Goal: Task Accomplishment & Management: Use online tool/utility

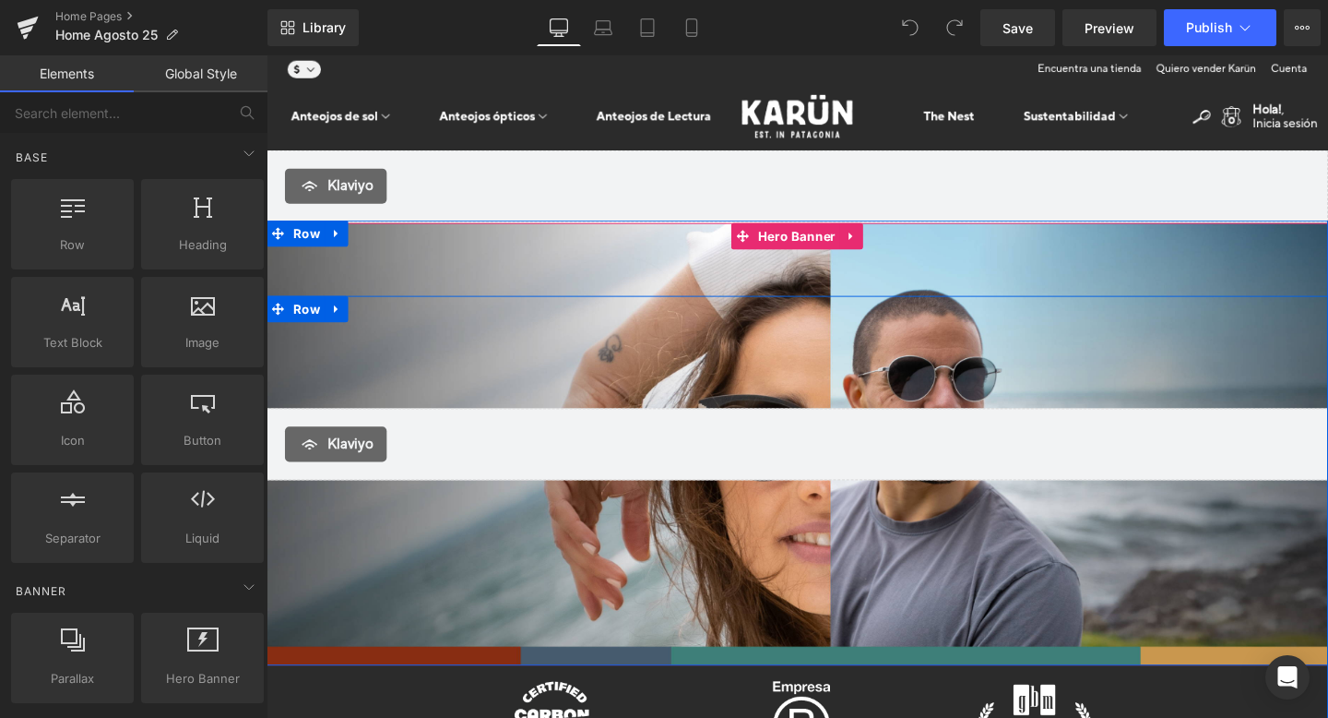
click at [821, 369] on div "[PERSON_NAME]" at bounding box center [825, 464] width 1116 height 465
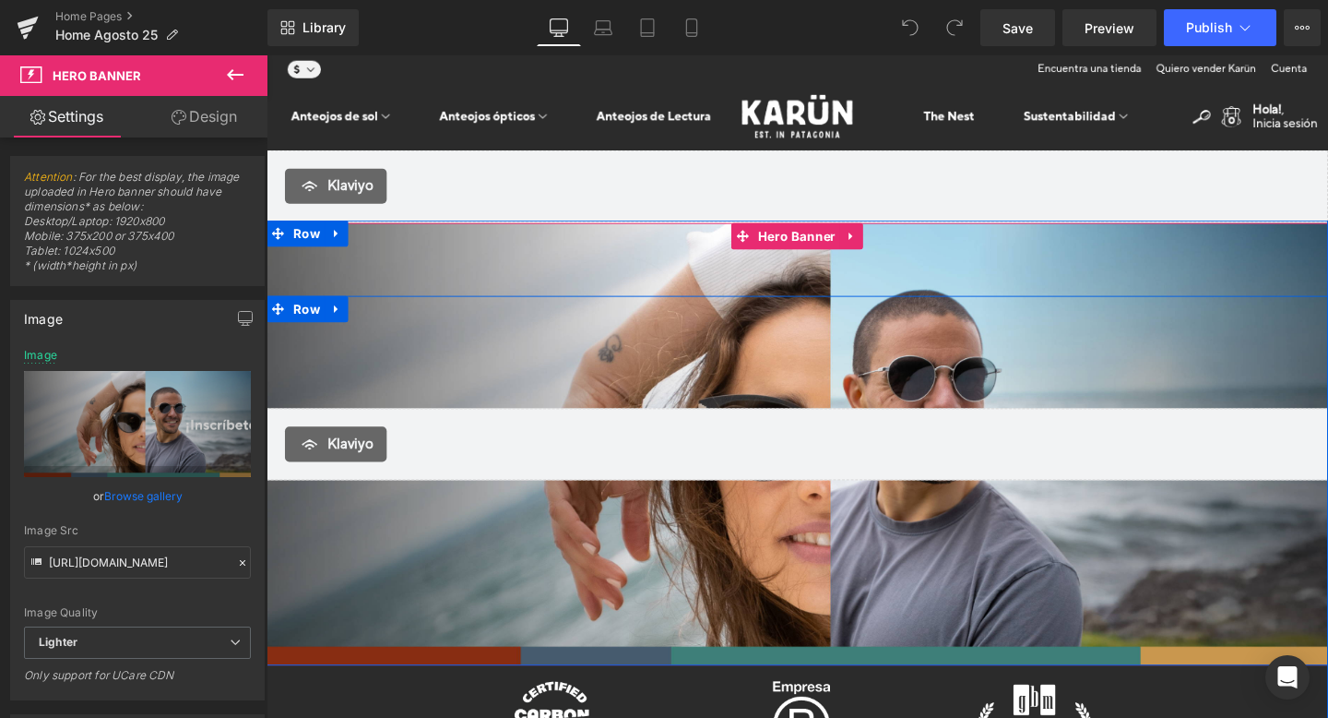
click at [354, 375] on div "[PERSON_NAME]" at bounding box center [825, 464] width 1116 height 465
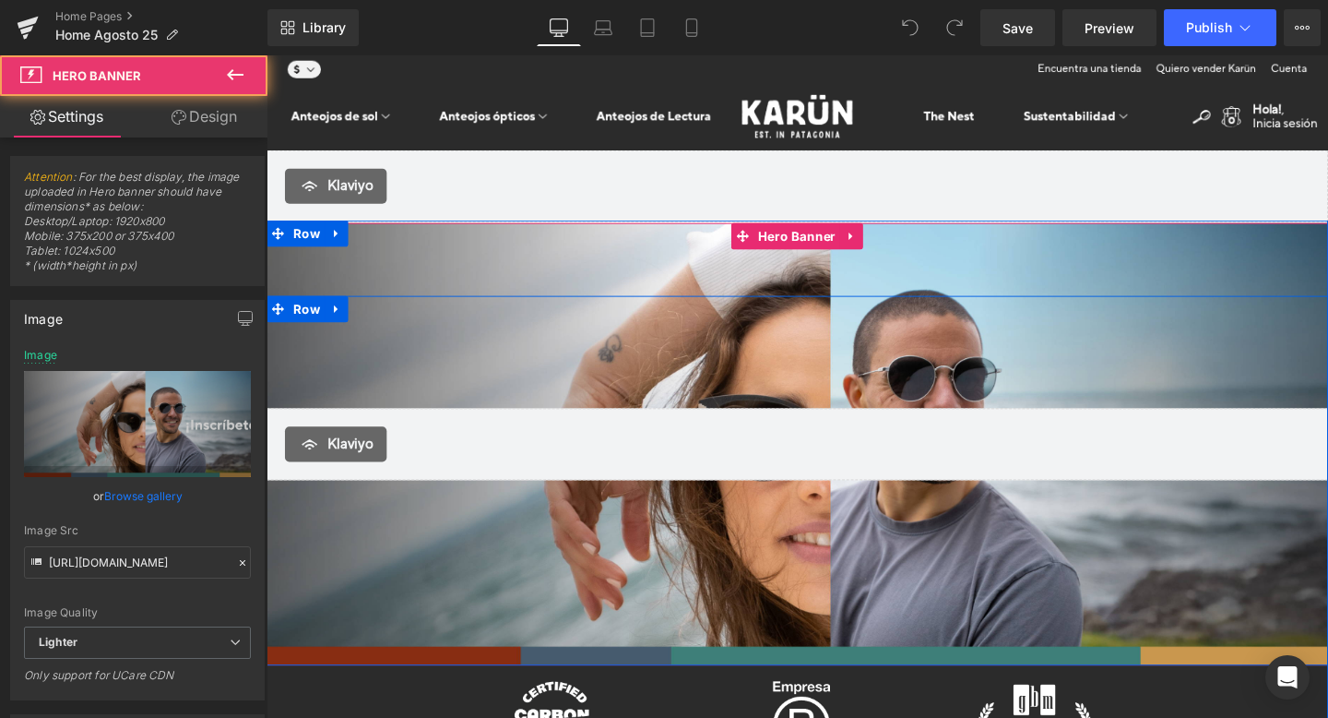
click at [358, 299] on div "[PERSON_NAME]" at bounding box center [825, 464] width 1116 height 465
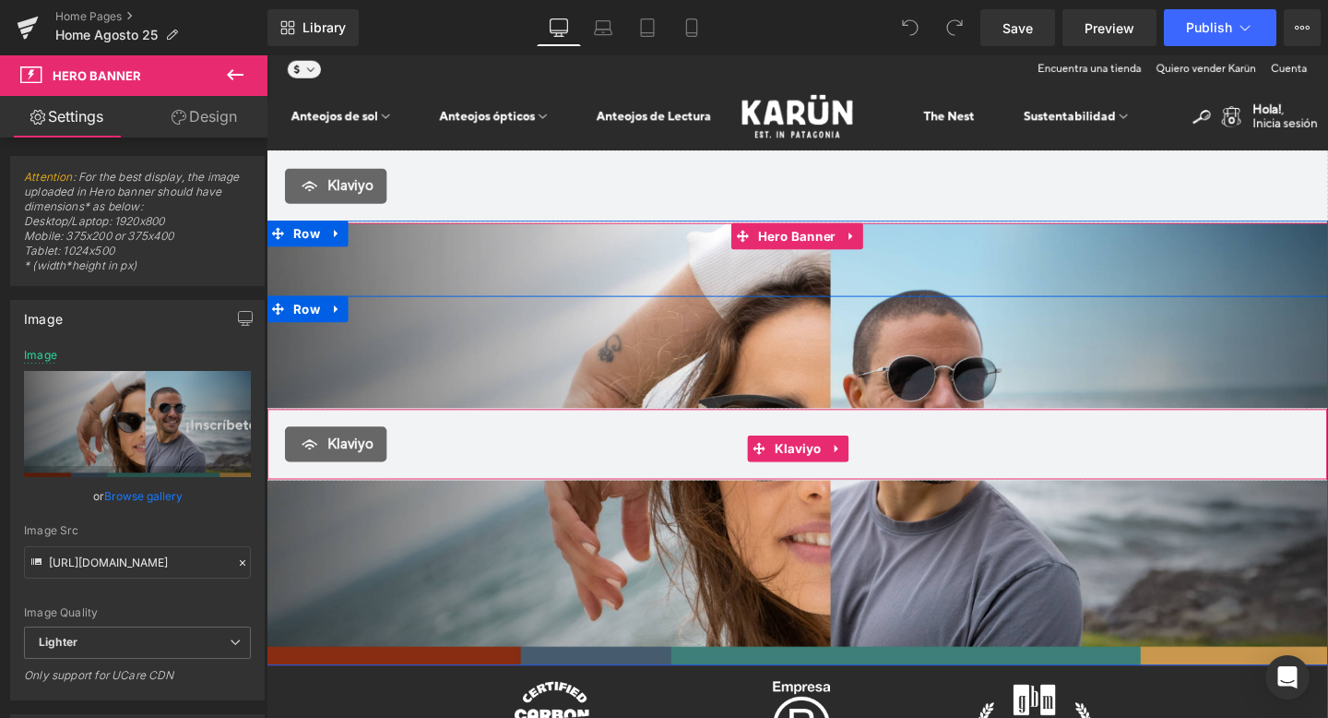
click at [454, 456] on div "Klaviyo" at bounding box center [824, 464] width 1077 height 37
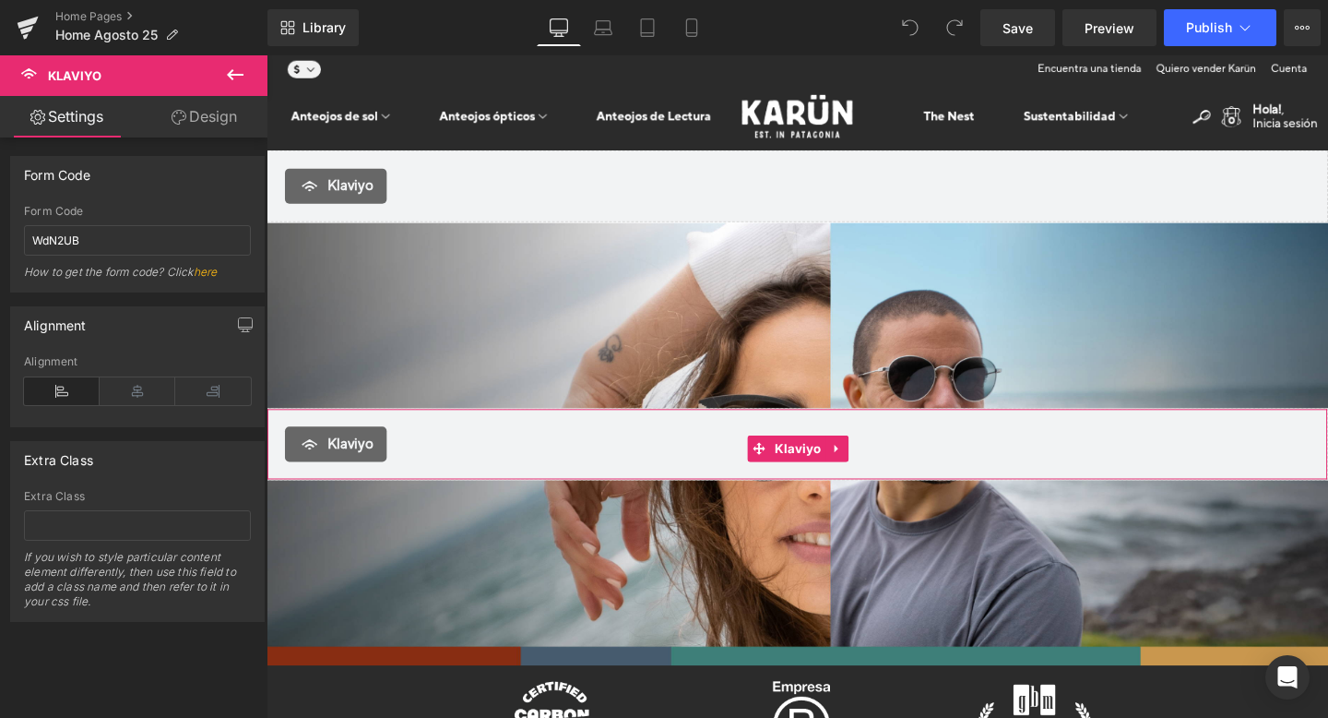
click at [197, 122] on link "Design" at bounding box center [204, 117] width 134 height 42
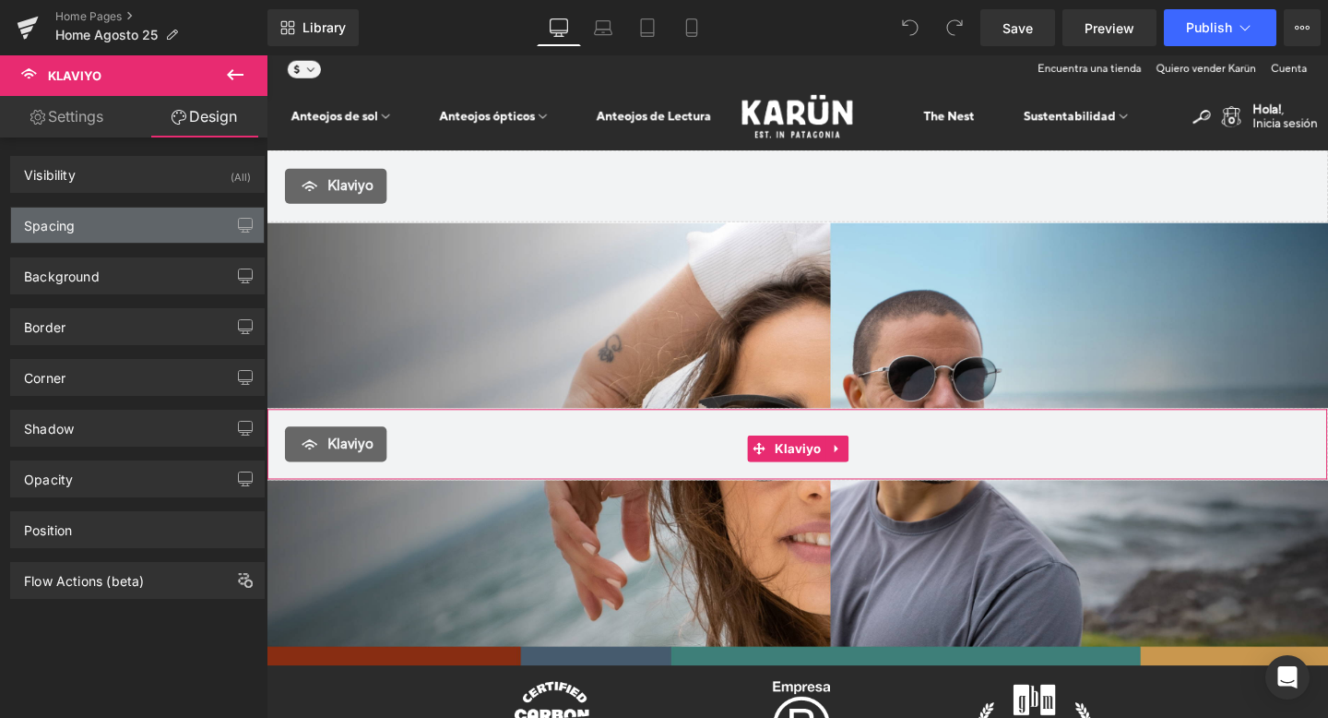
click at [162, 225] on div "Spacing" at bounding box center [137, 225] width 253 height 35
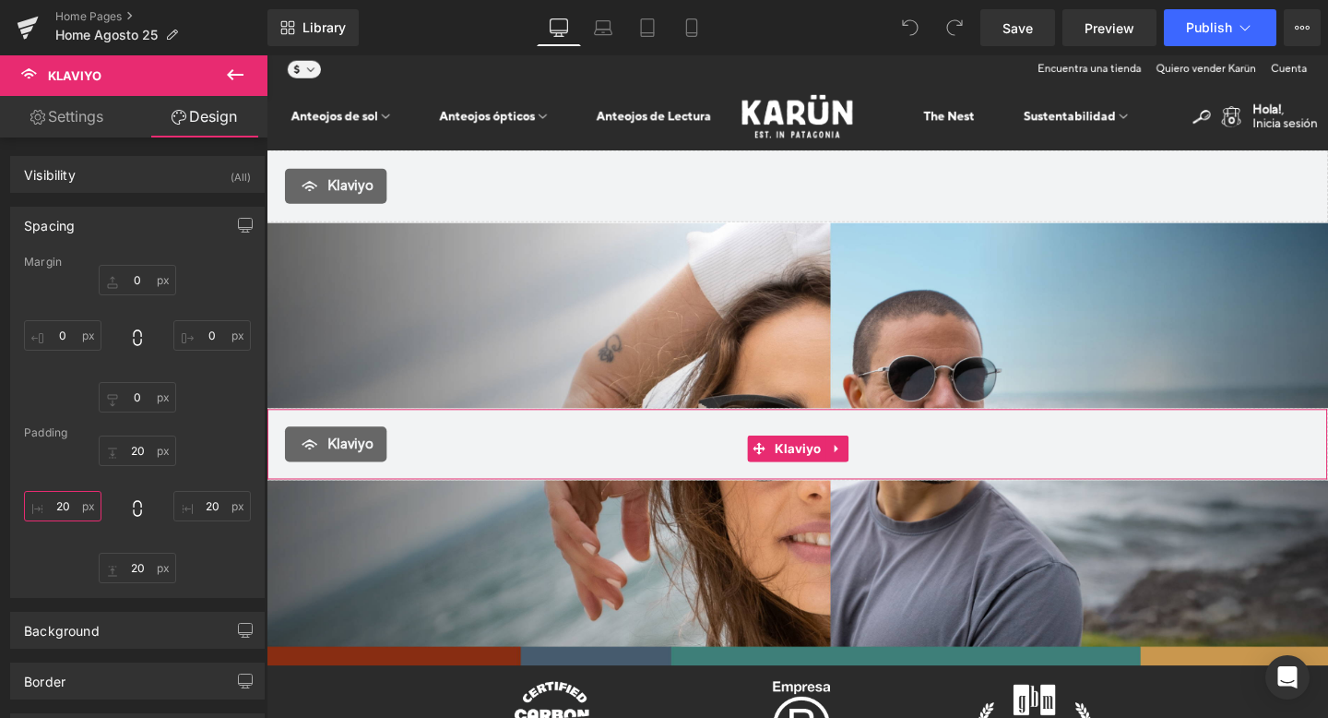
click at [64, 502] on input "20" at bounding box center [62, 506] width 77 height 30
type input "0"
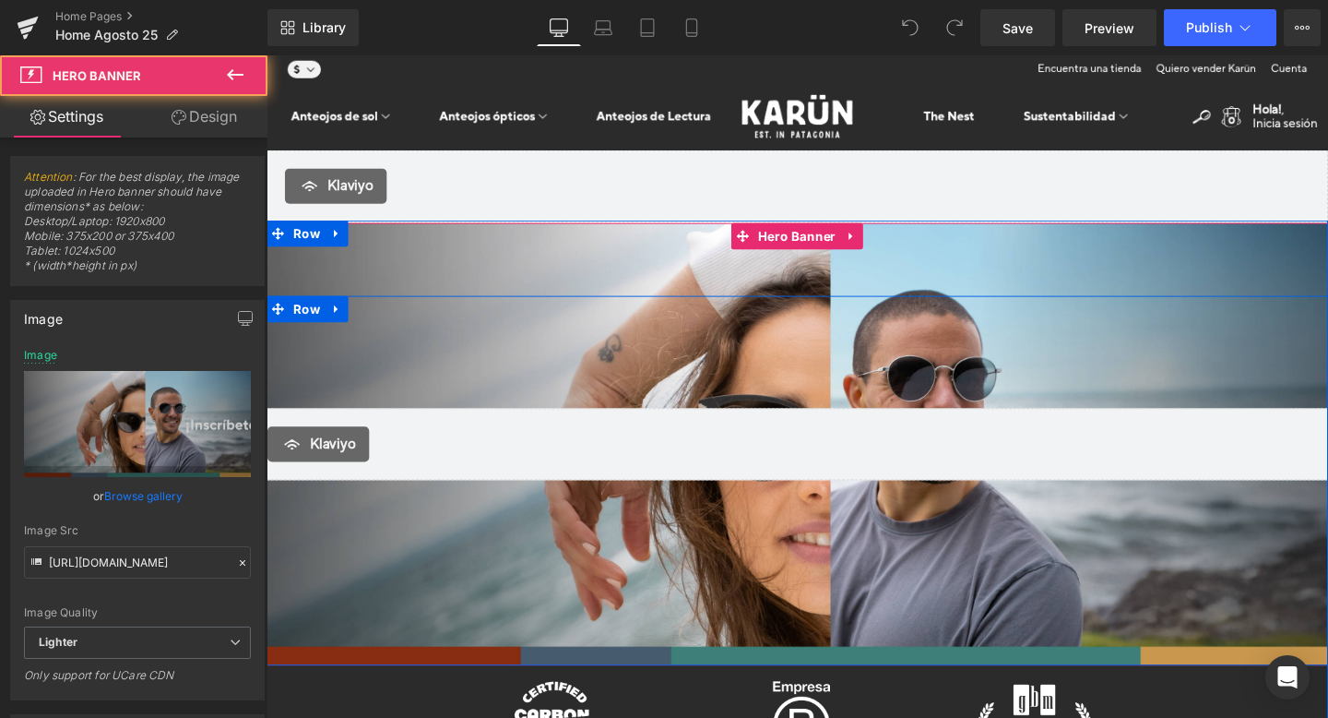
click at [419, 369] on div "[PERSON_NAME]" at bounding box center [825, 464] width 1116 height 465
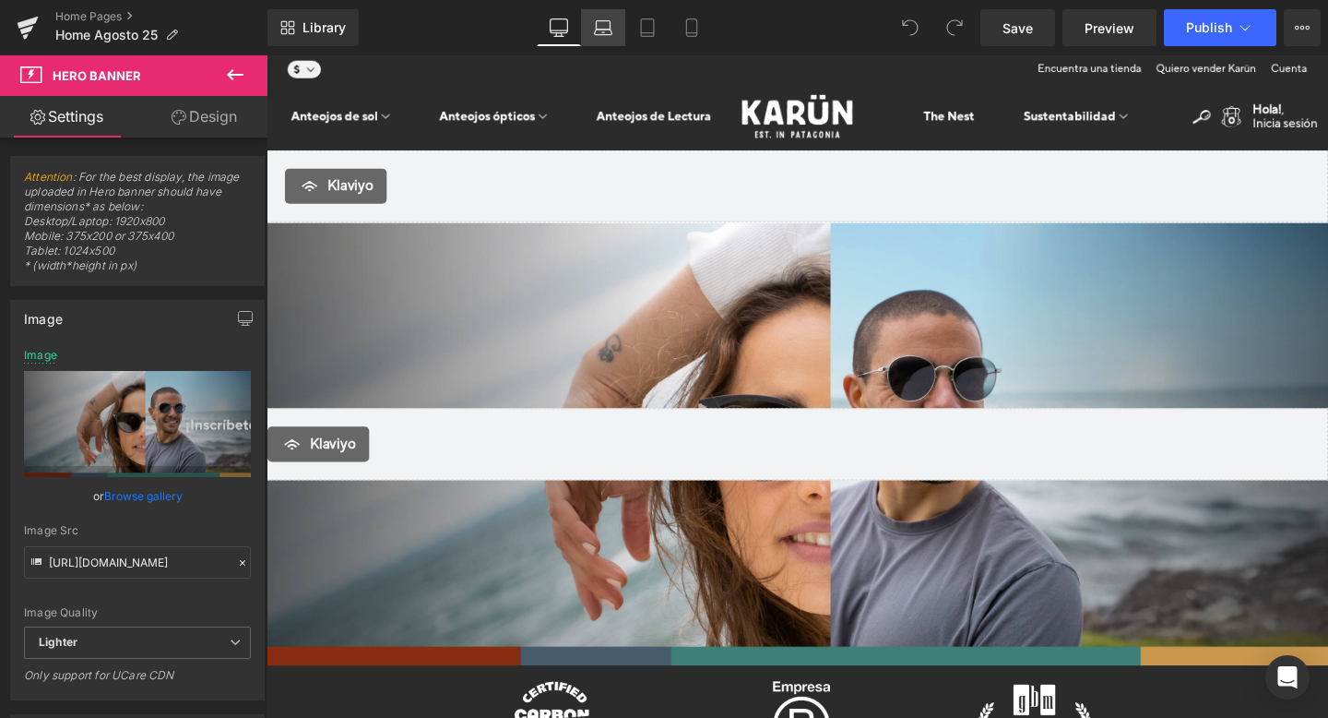
click at [598, 30] on icon at bounding box center [604, 33] width 18 height 6
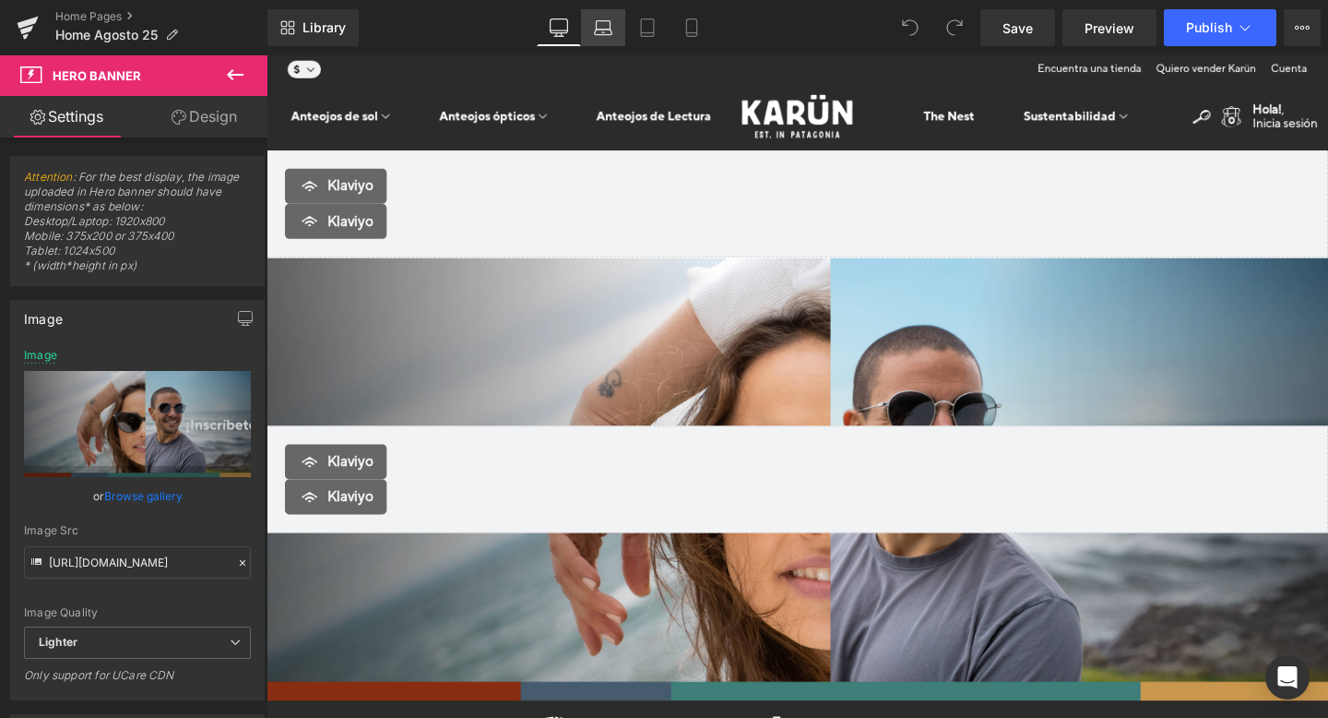
type input "[URL][DOMAIN_NAME]"
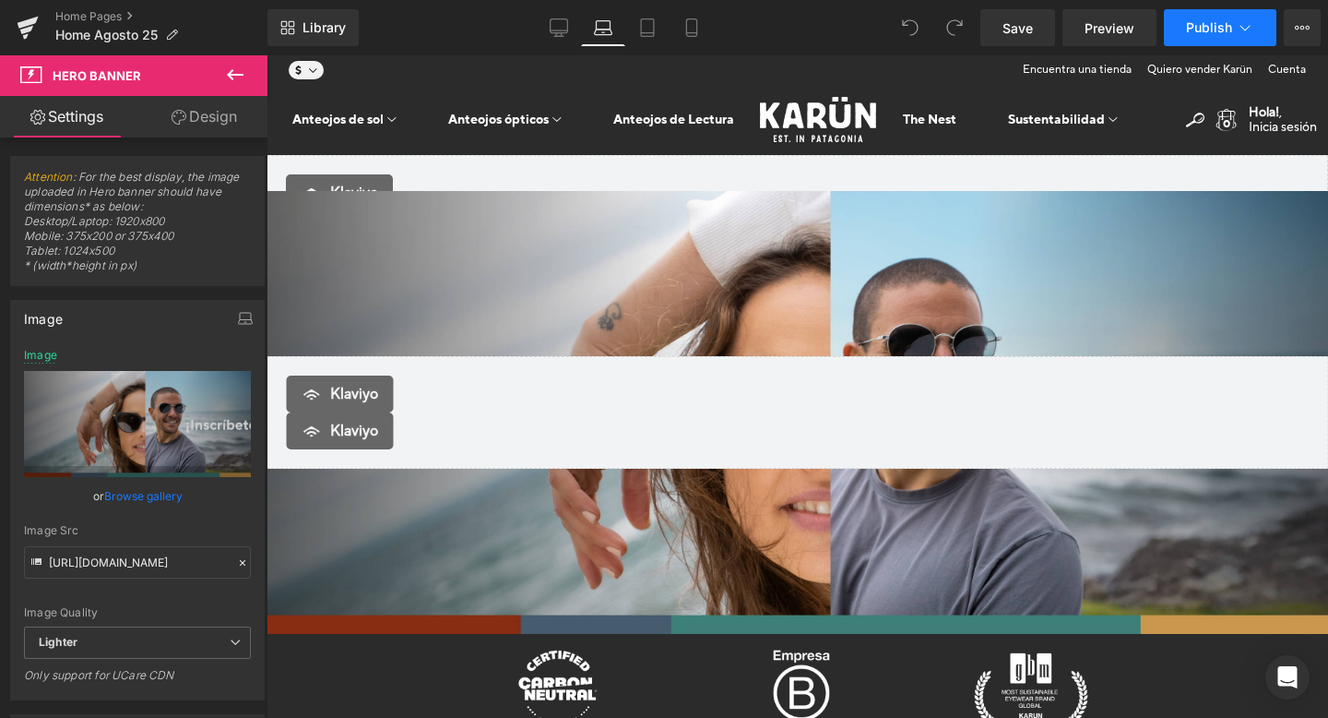
click at [1239, 30] on icon at bounding box center [1245, 27] width 18 height 18
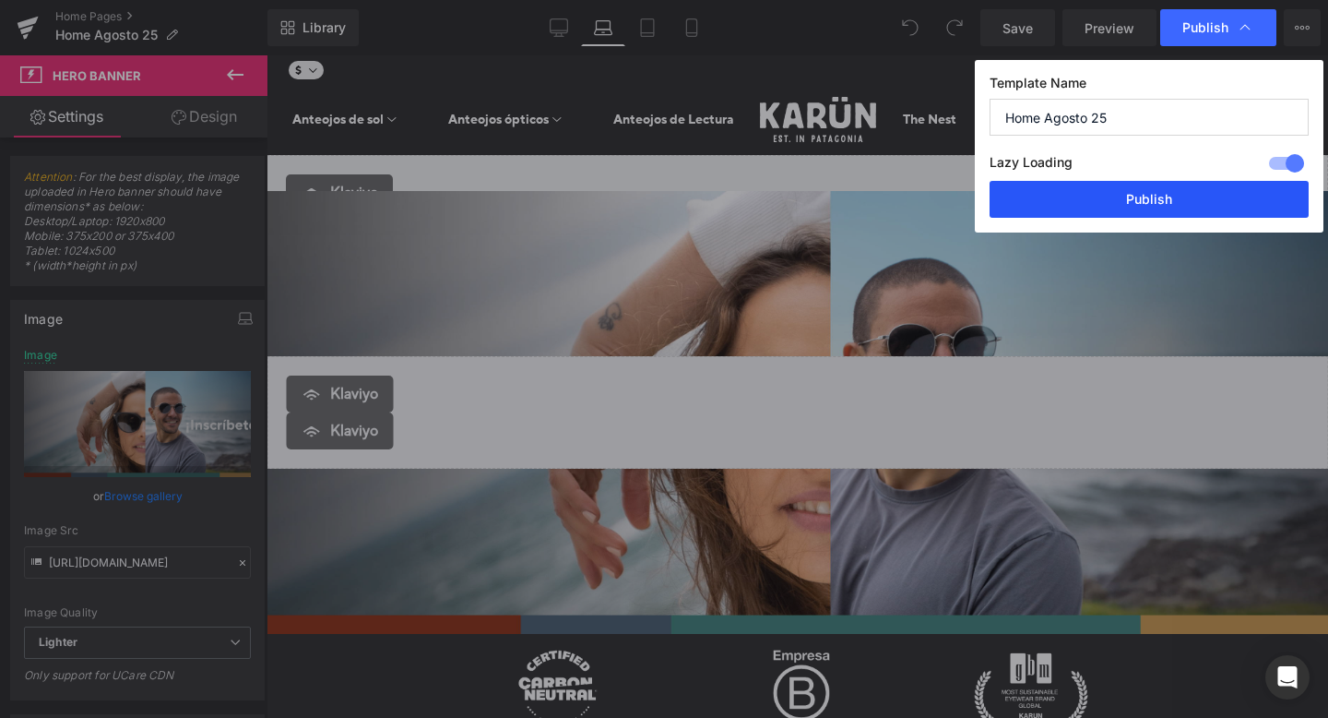
click at [1141, 202] on button "Publish" at bounding box center [1149, 199] width 319 height 37
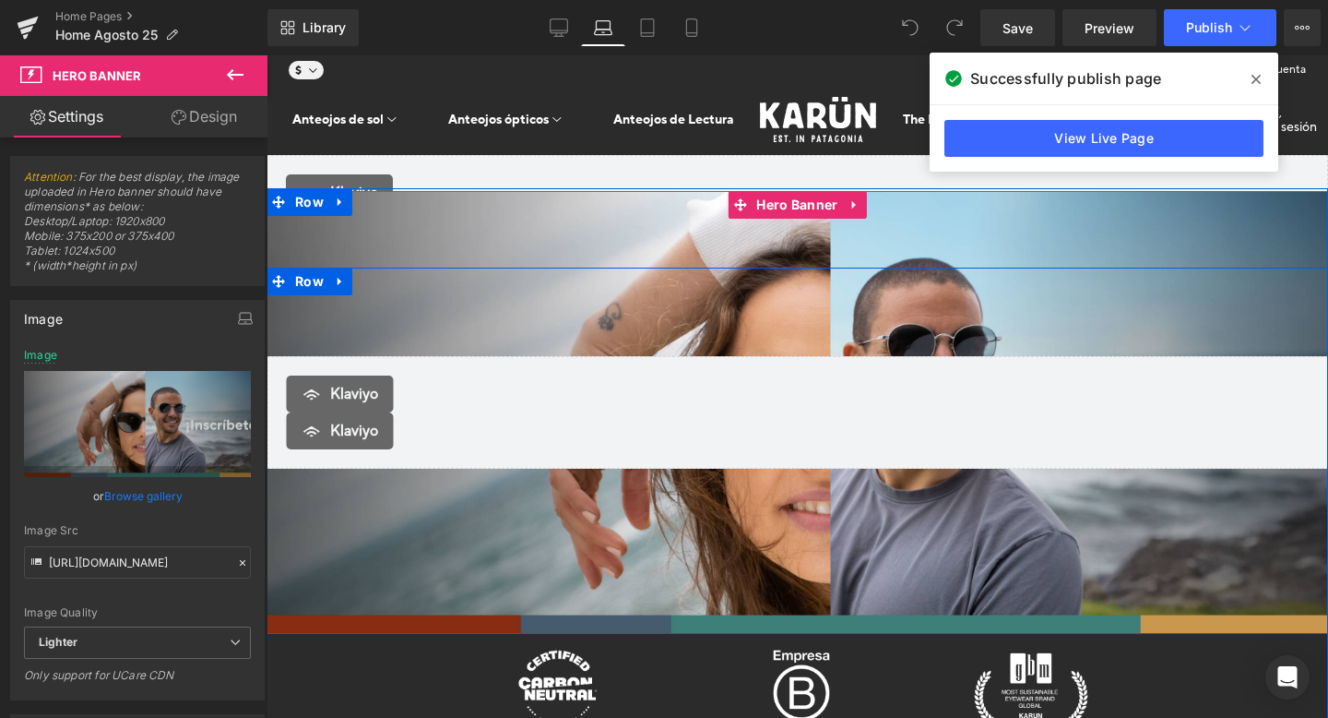
click at [513, 250] on div "[PERSON_NAME]" at bounding box center [798, 412] width 1062 height 443
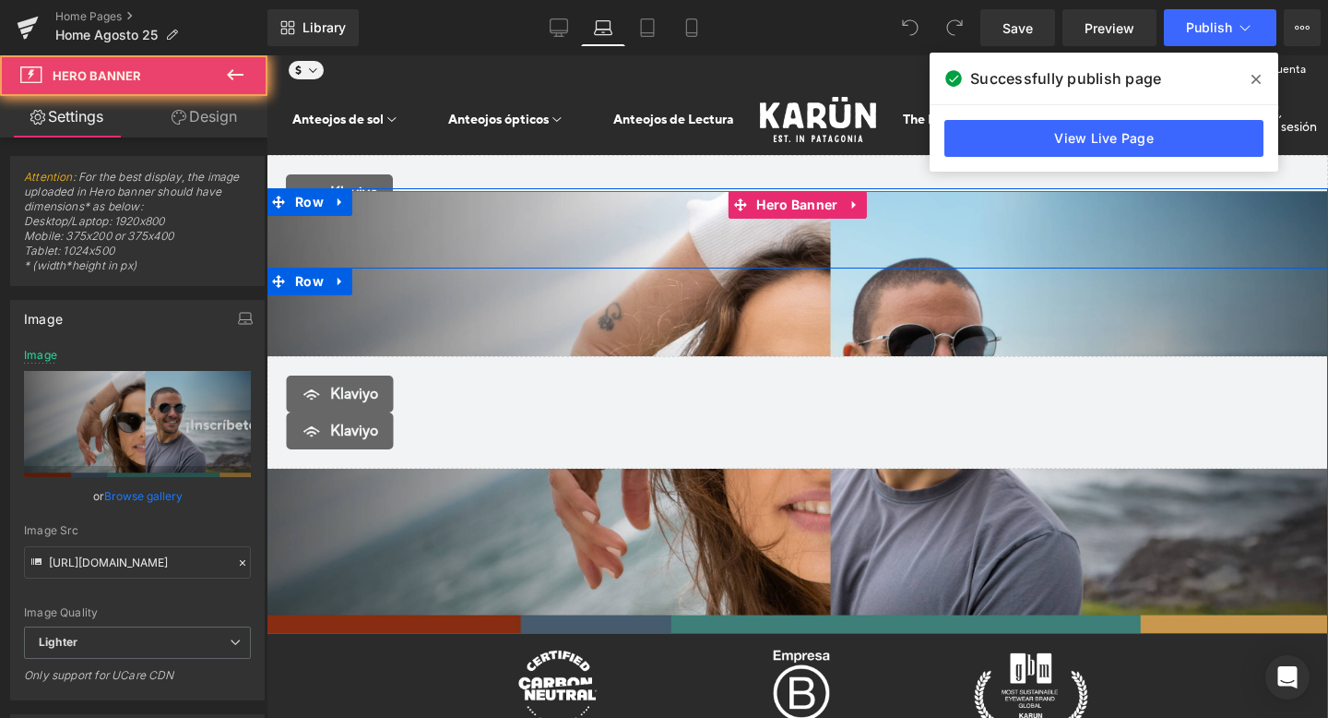
click at [416, 191] on div "[PERSON_NAME]" at bounding box center [798, 412] width 1062 height 443
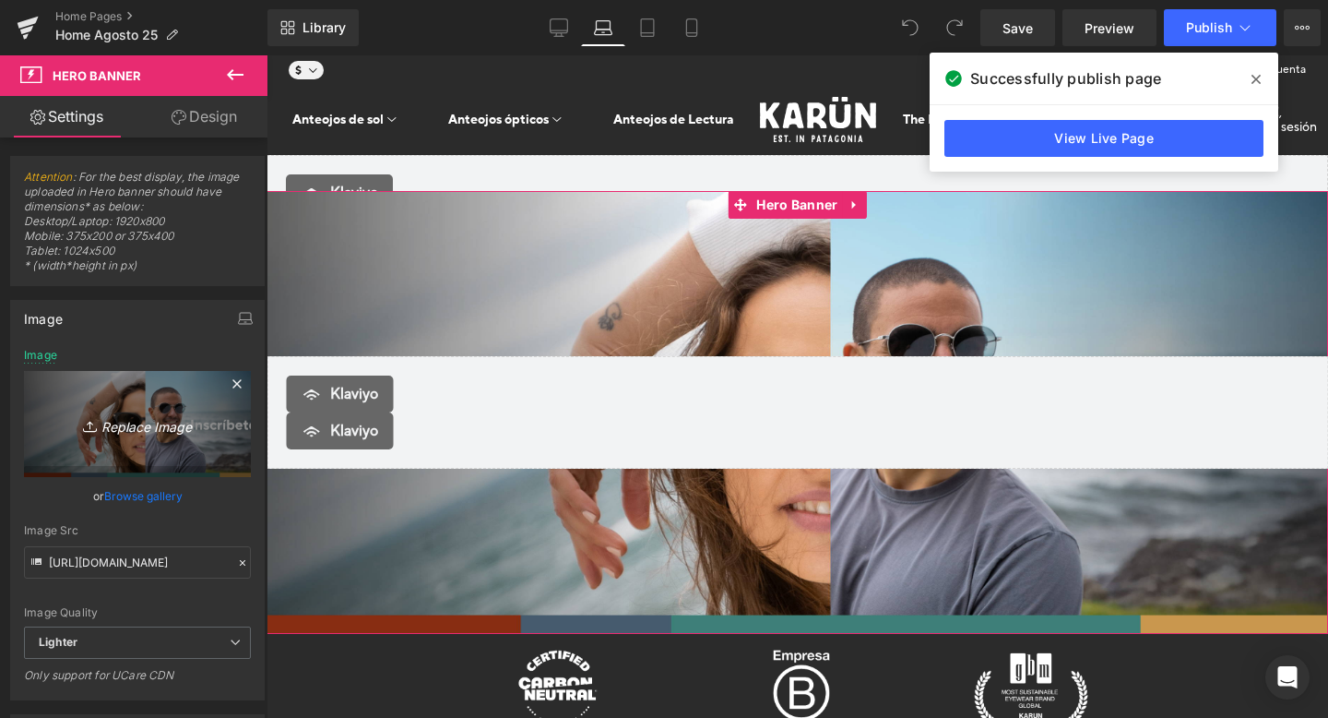
click at [150, 421] on icon "Replace Image" at bounding box center [138, 423] width 148 height 23
type input "C:\fakepath\Banner_Inscripcion_Mesa de trabajo 1.jpg"
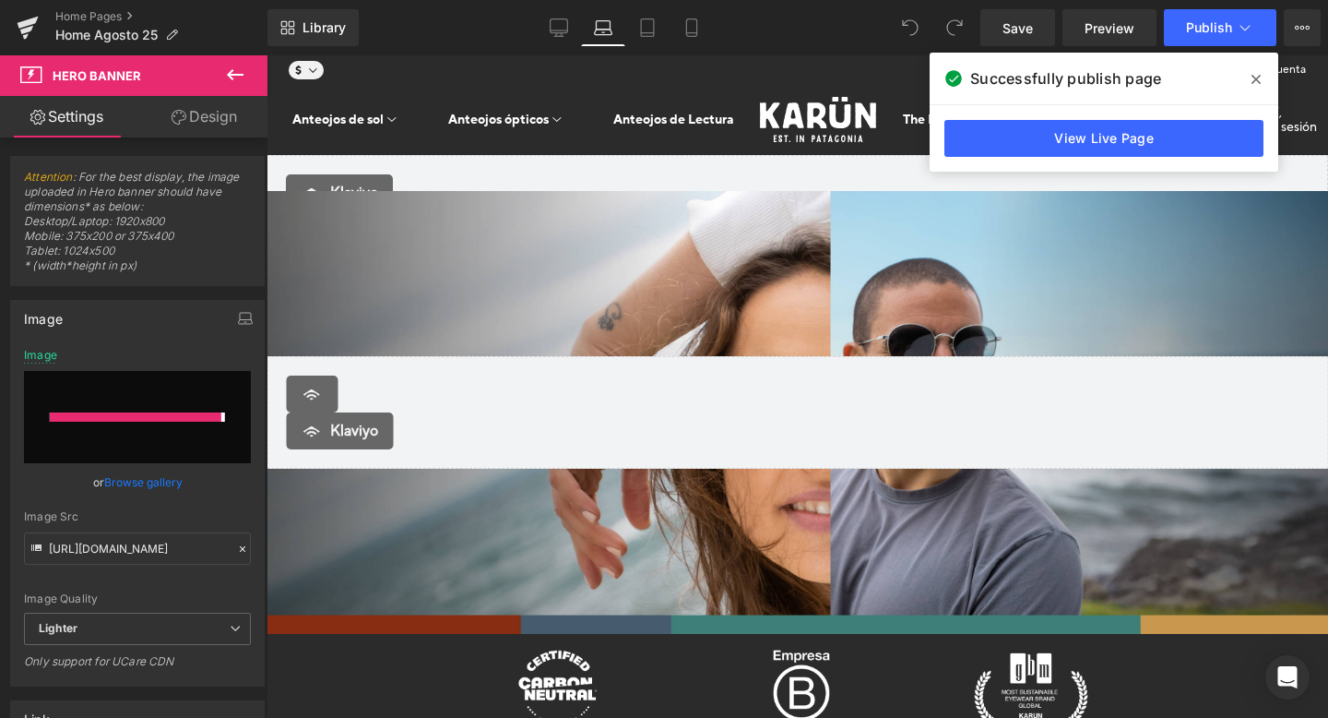
click at [1257, 77] on icon at bounding box center [1256, 79] width 9 height 9
type input "[URL][DOMAIN_NAME]"
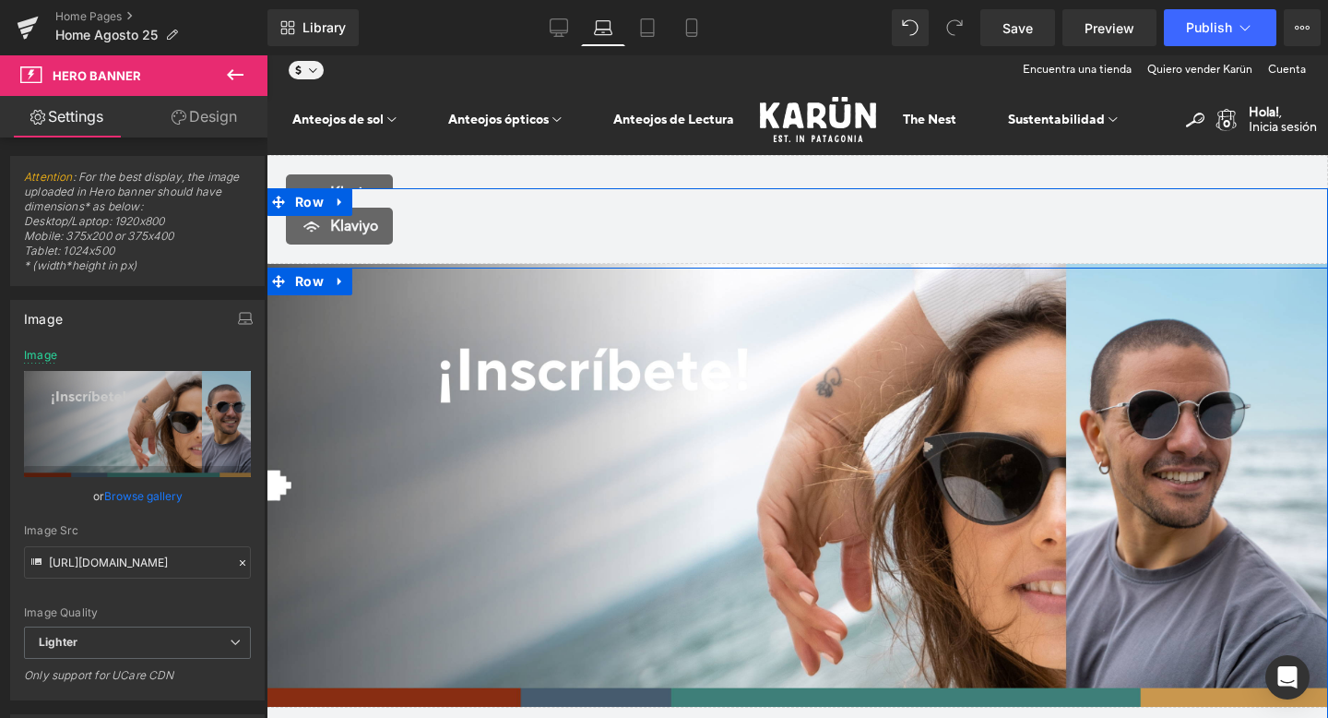
click at [323, 241] on icon at bounding box center [312, 230] width 22 height 22
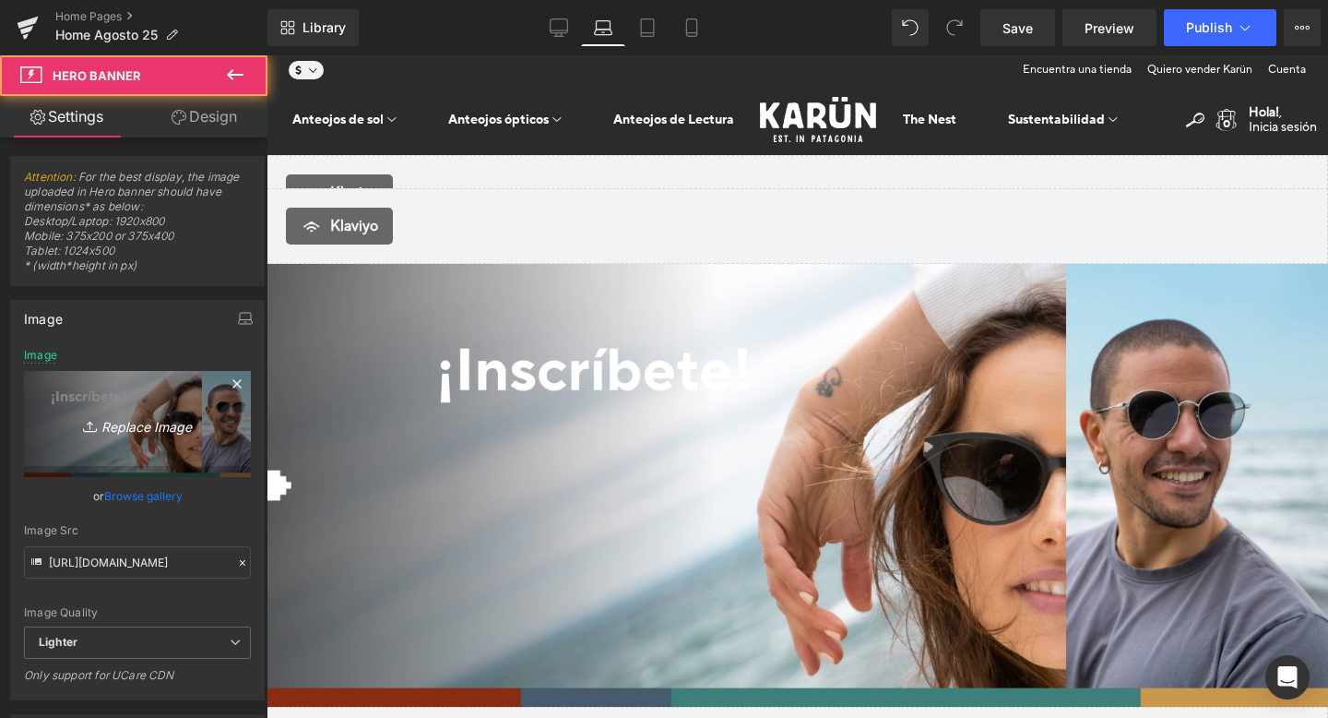
click at [113, 411] on link "Replace Image" at bounding box center [137, 424] width 227 height 106
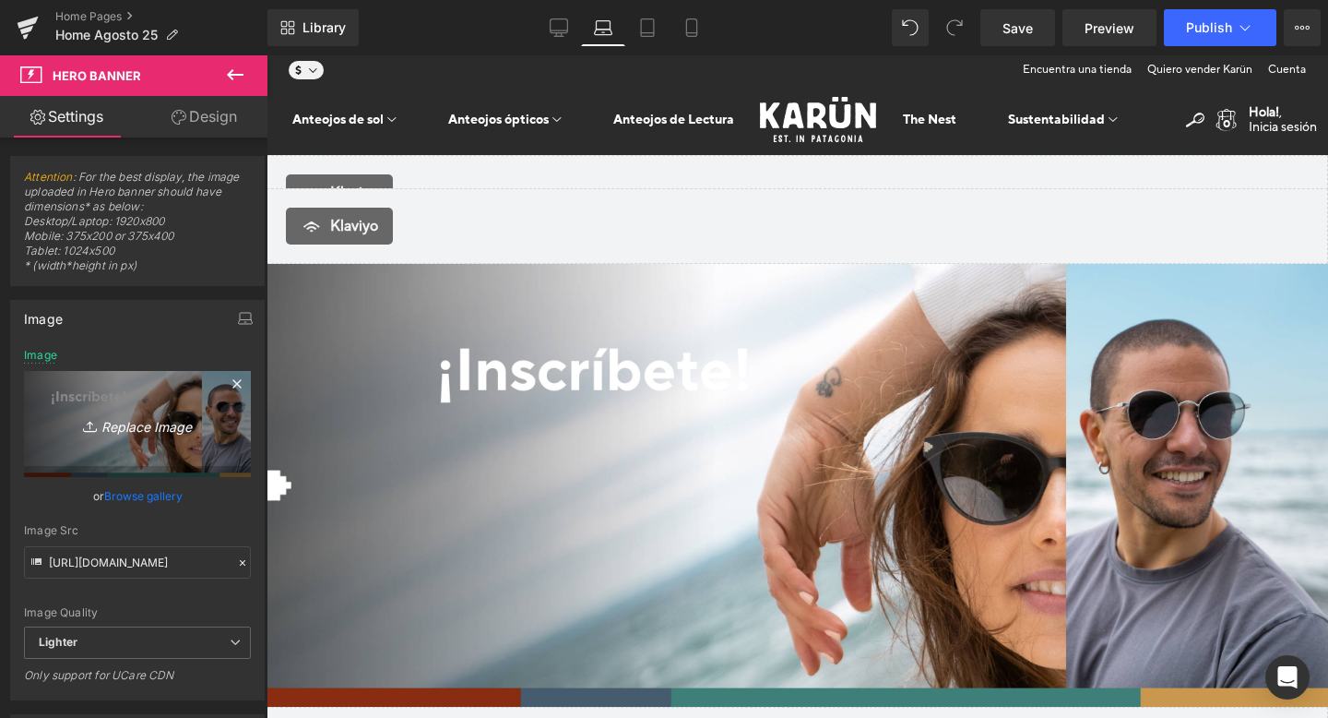
type input "C:\fakepath\Banner_Inscripcion_Mesa de trabajo 1.jpg"
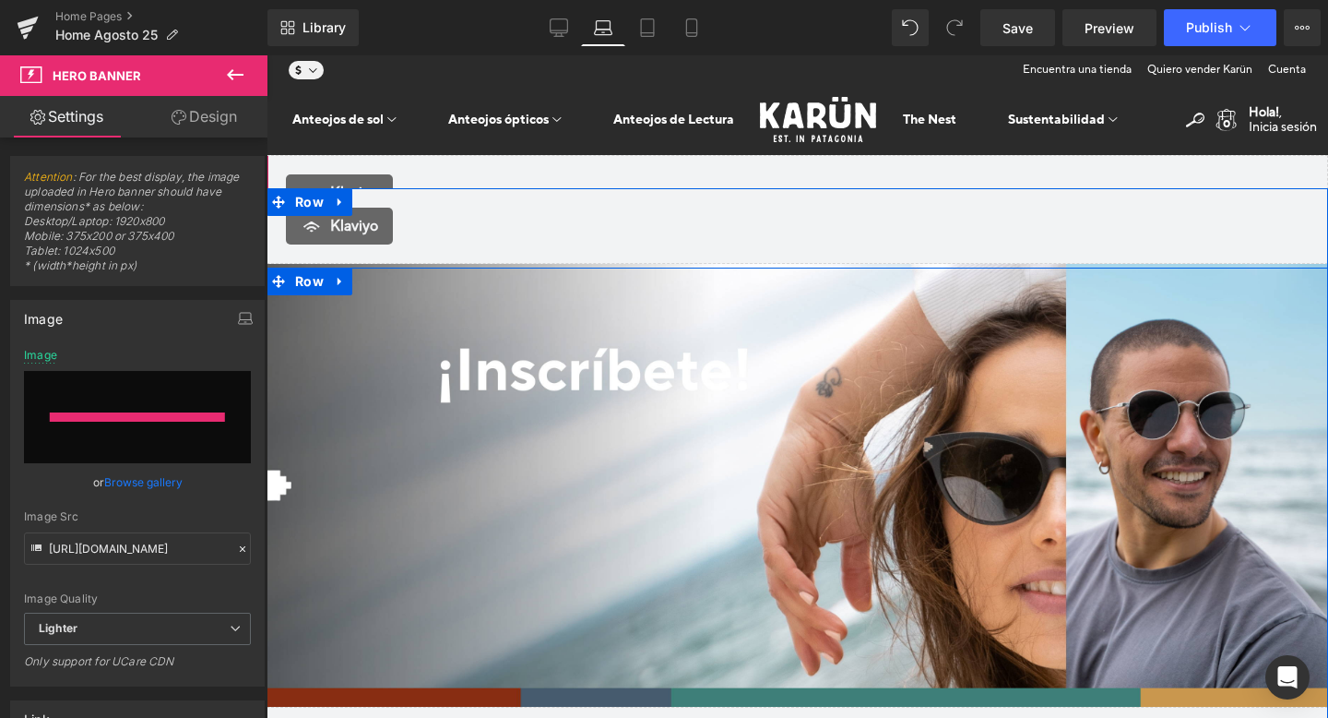
type input "[URL][DOMAIN_NAME]"
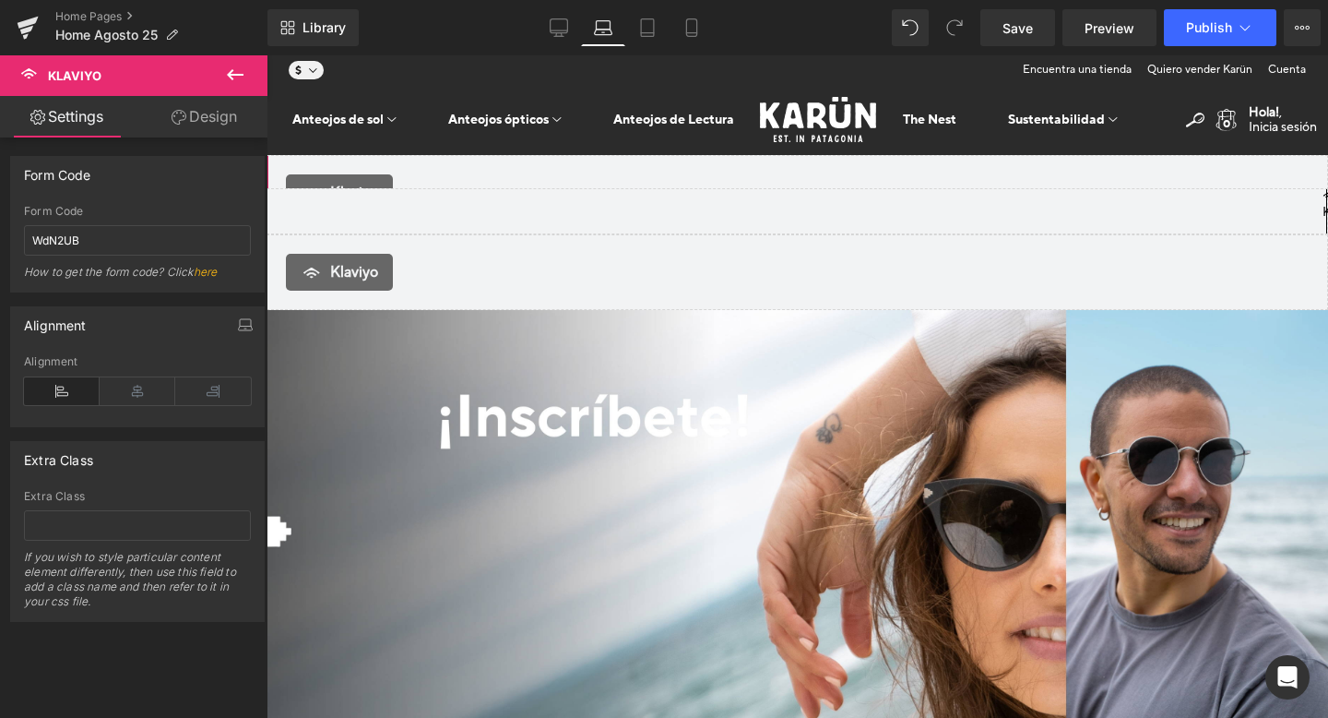
click at [211, 116] on link "Design" at bounding box center [204, 117] width 134 height 42
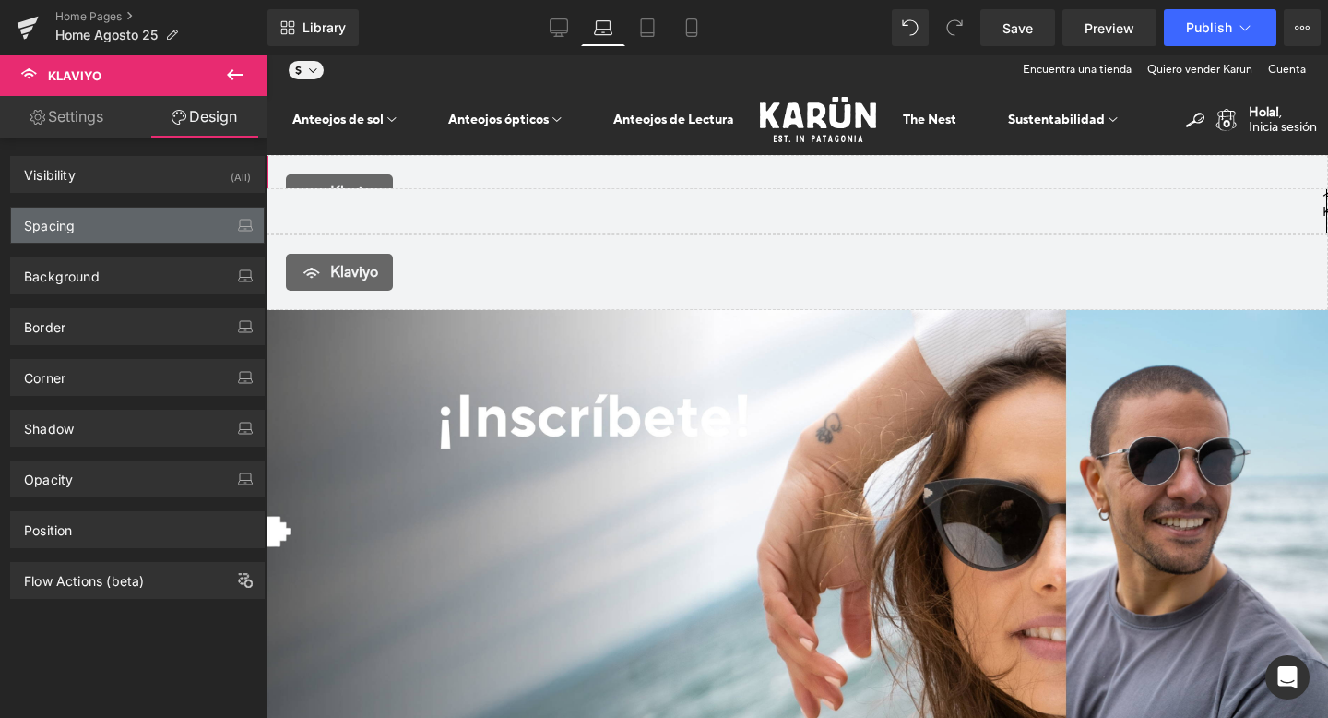
click at [134, 231] on div "Spacing" at bounding box center [137, 225] width 253 height 35
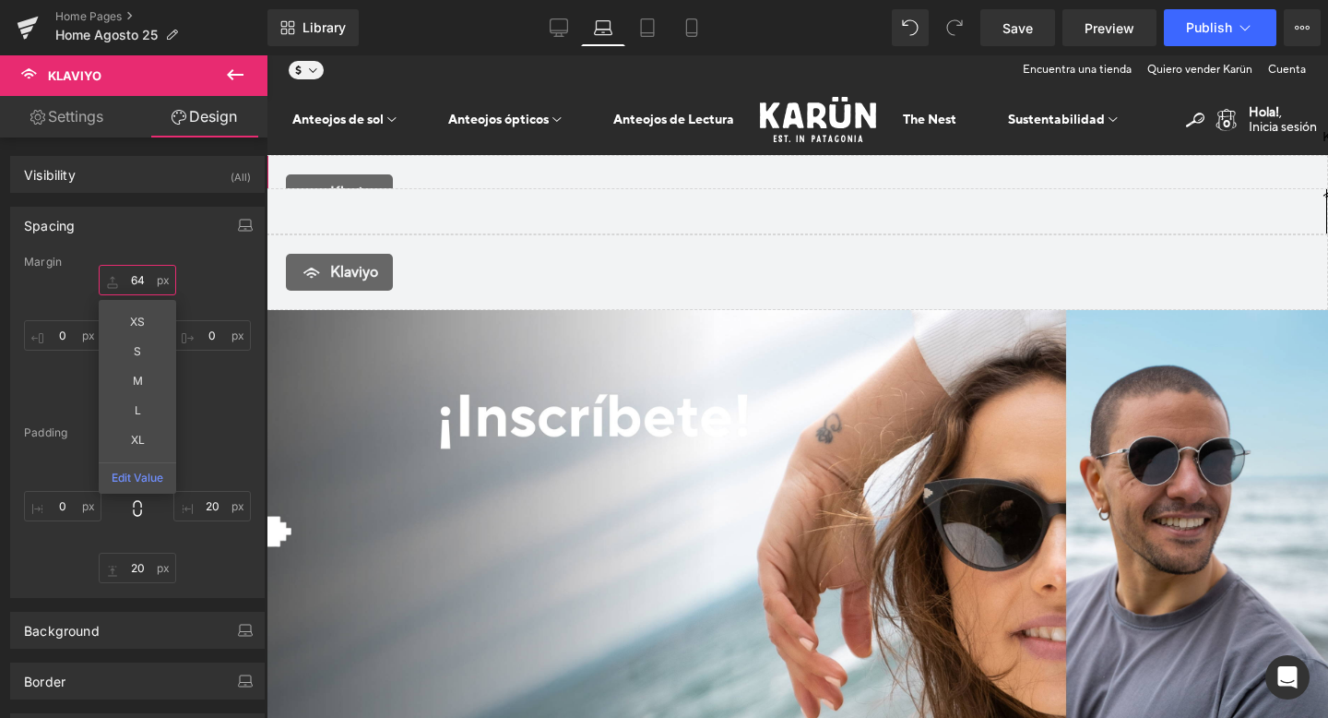
type input "64"
drag, startPoint x: 111, startPoint y: 280, endPoint x: 112, endPoint y: 220, distance: 59.0
click at [112, 220] on div "Spacing [GEOGRAPHIC_DATA] 64px 64 XS S M L XL Edit Value 0px 0 0px 0 0px 0 [GEO…" at bounding box center [137, 402] width 255 height 391
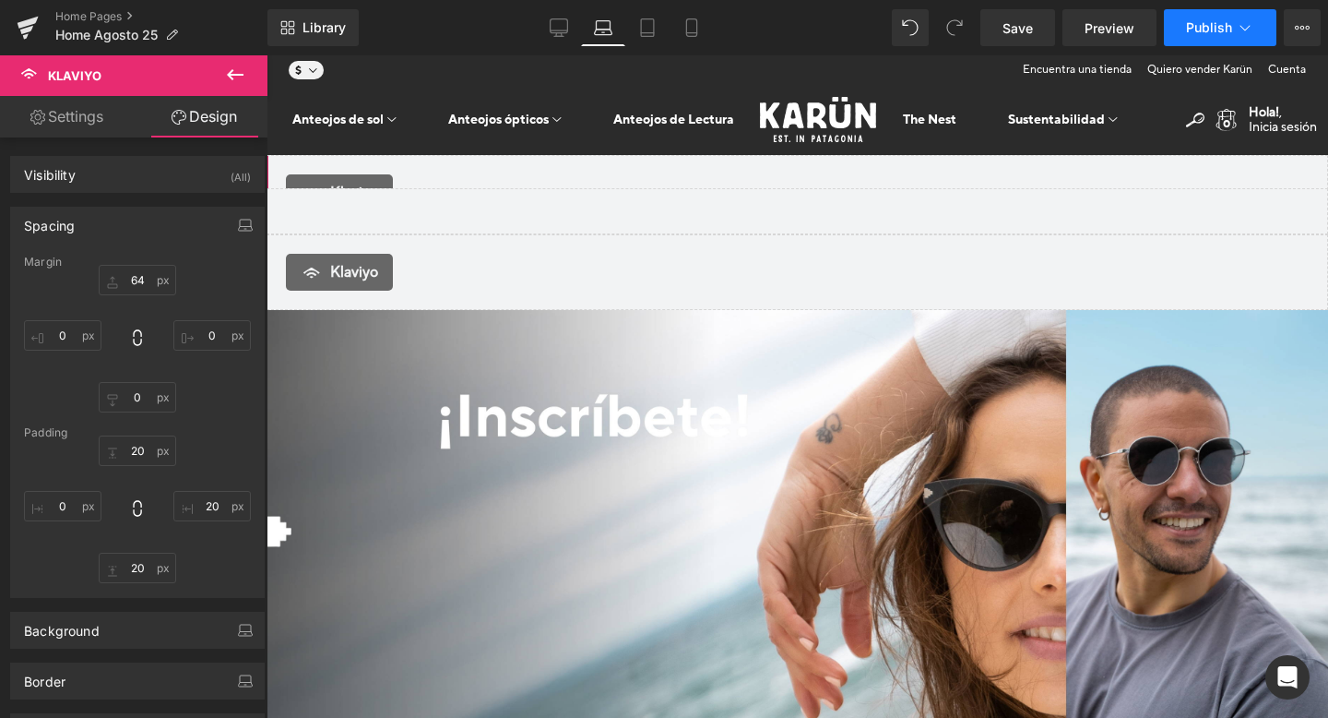
click at [1219, 25] on span "Publish" at bounding box center [1209, 27] width 46 height 15
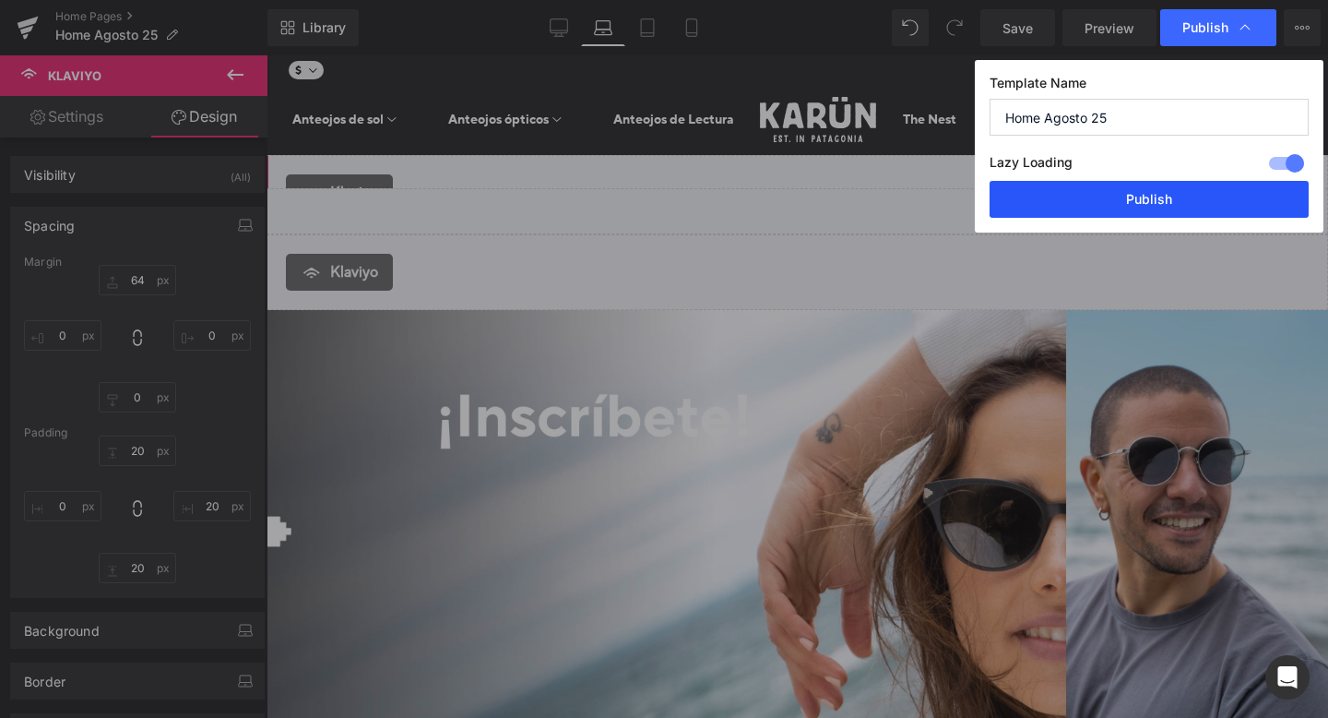
click at [1190, 196] on button "Publish" at bounding box center [1149, 199] width 319 height 37
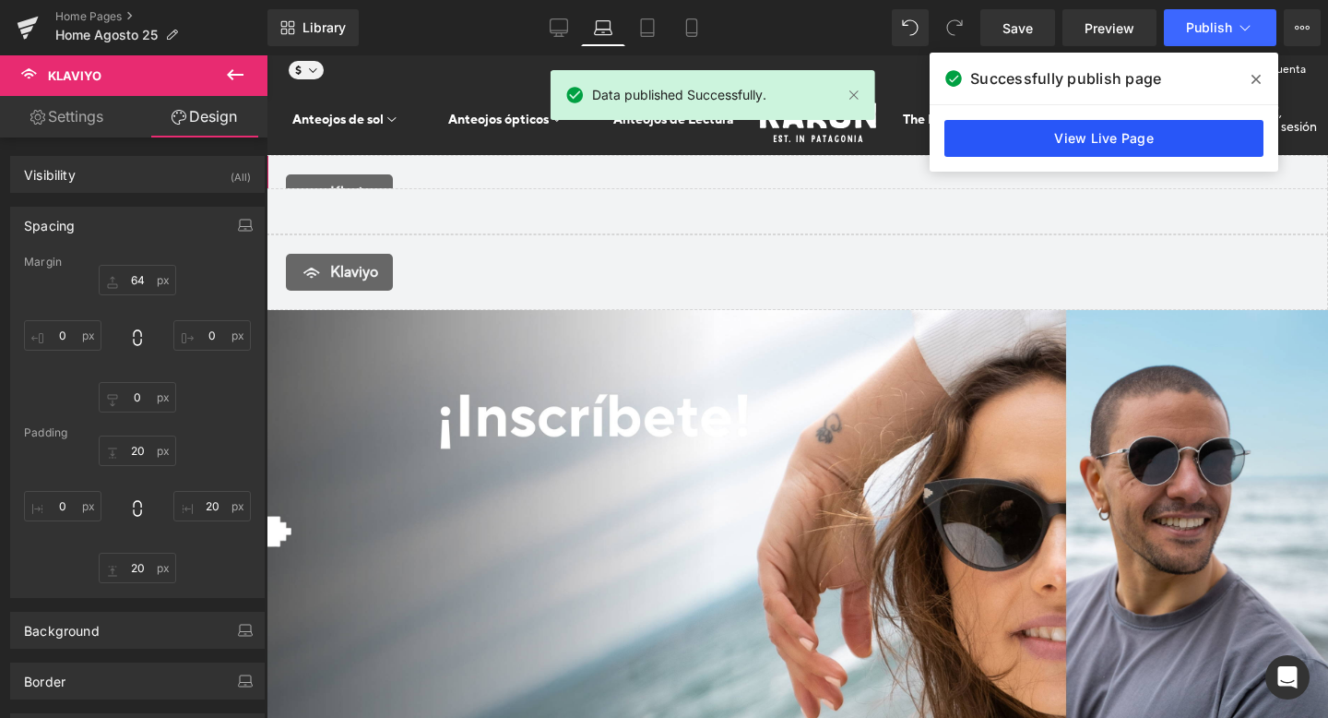
click at [1121, 137] on link "View Live Page" at bounding box center [1104, 138] width 319 height 37
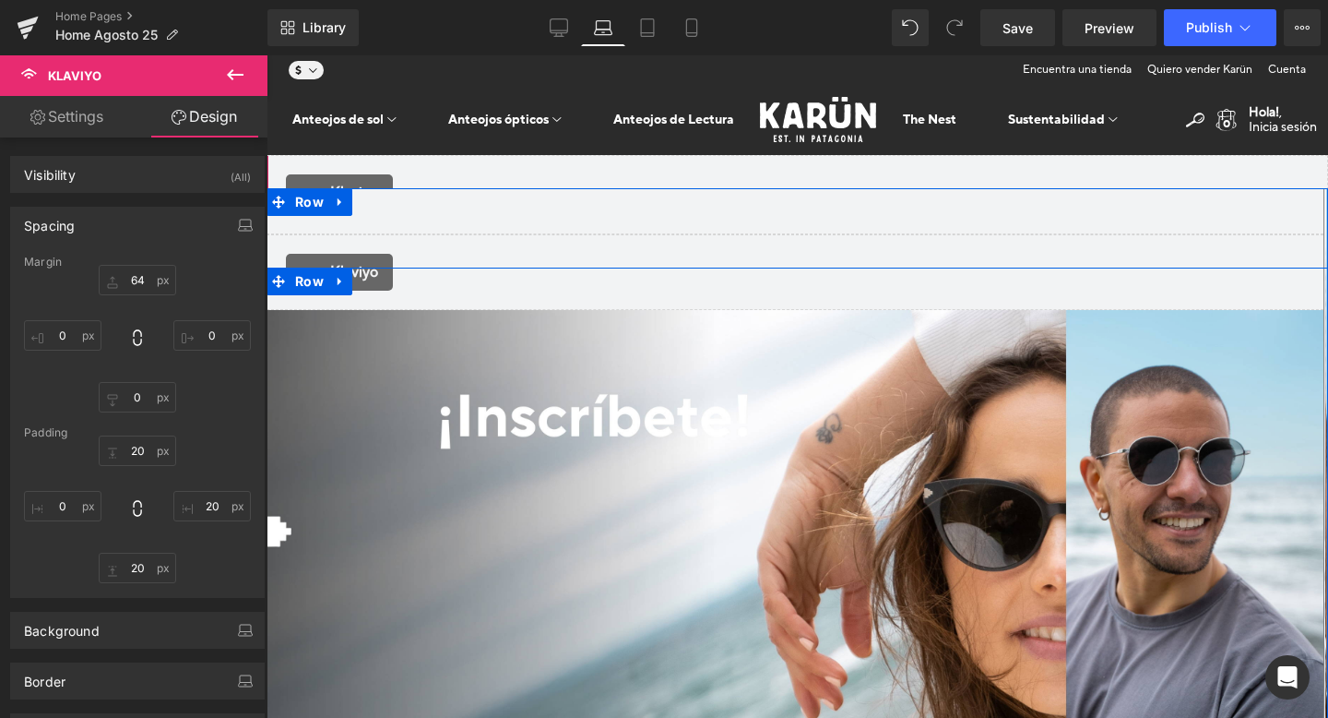
click at [267, 55] on link at bounding box center [267, 55] width 0 height 0
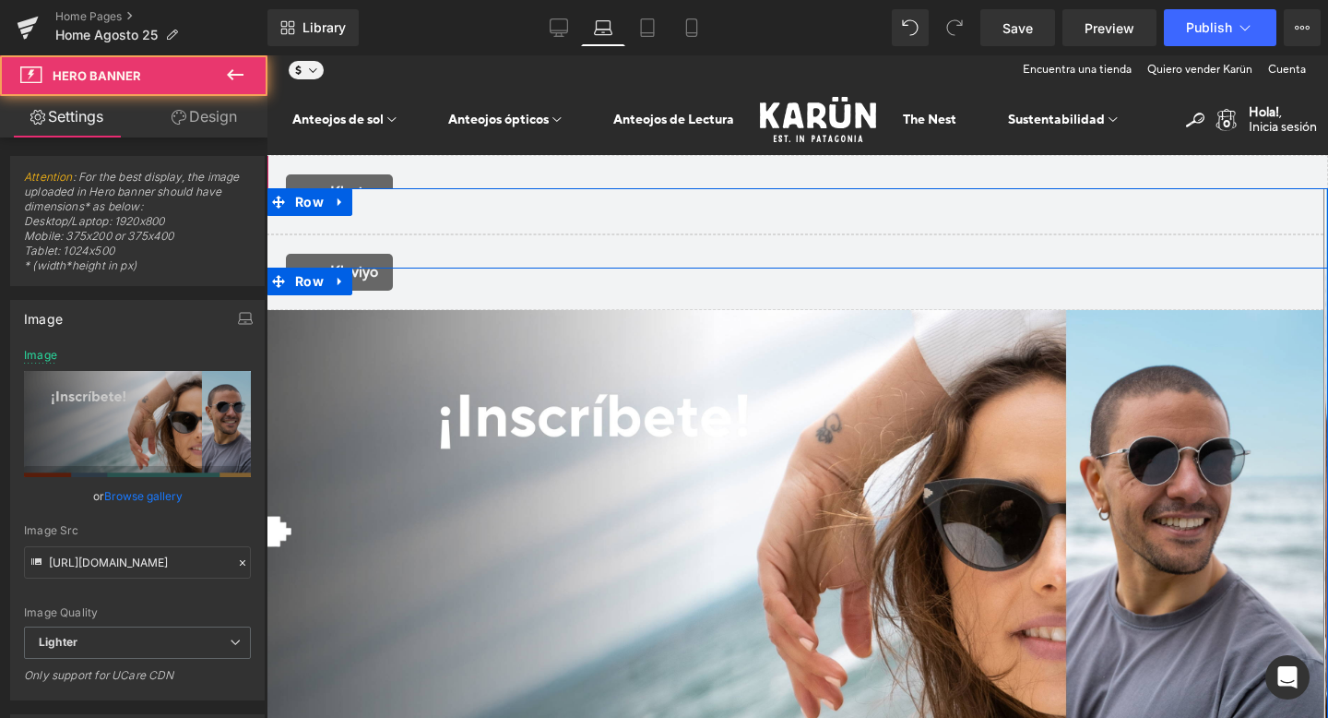
click at [267, 55] on link at bounding box center [267, 55] width 0 height 0
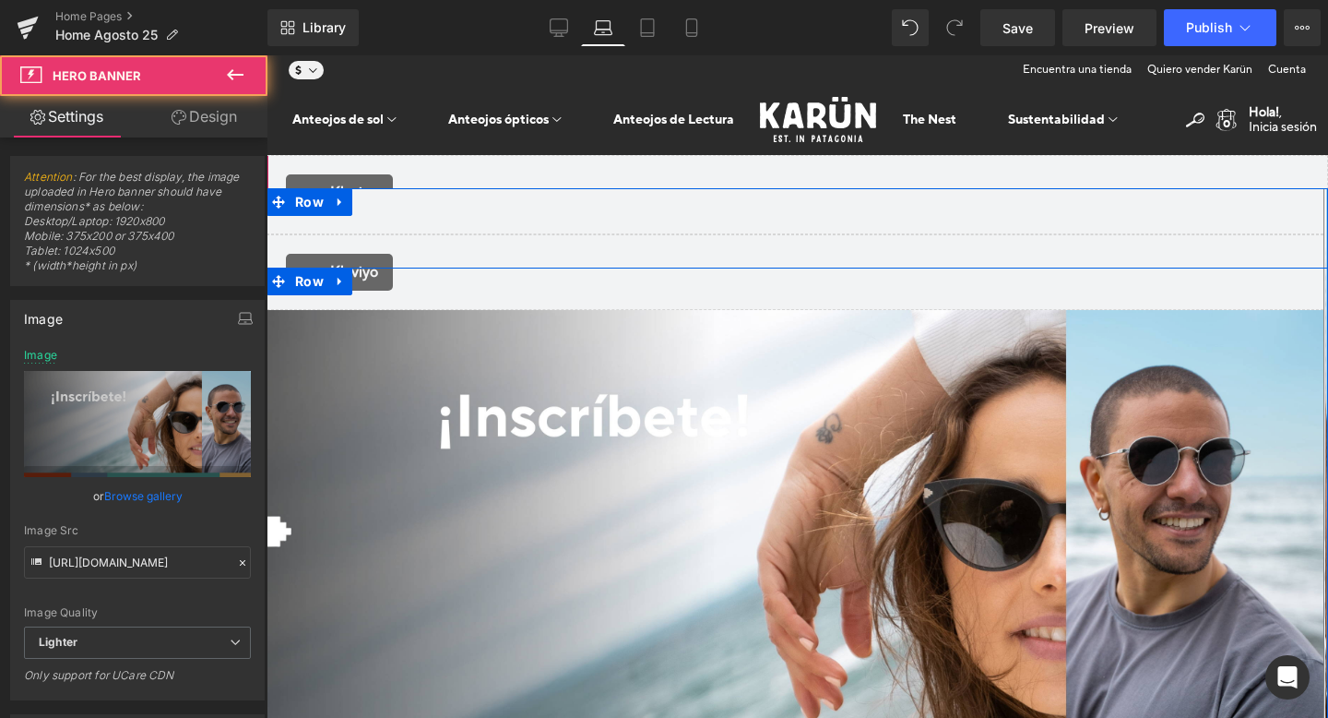
click at [267, 55] on link at bounding box center [267, 55] width 0 height 0
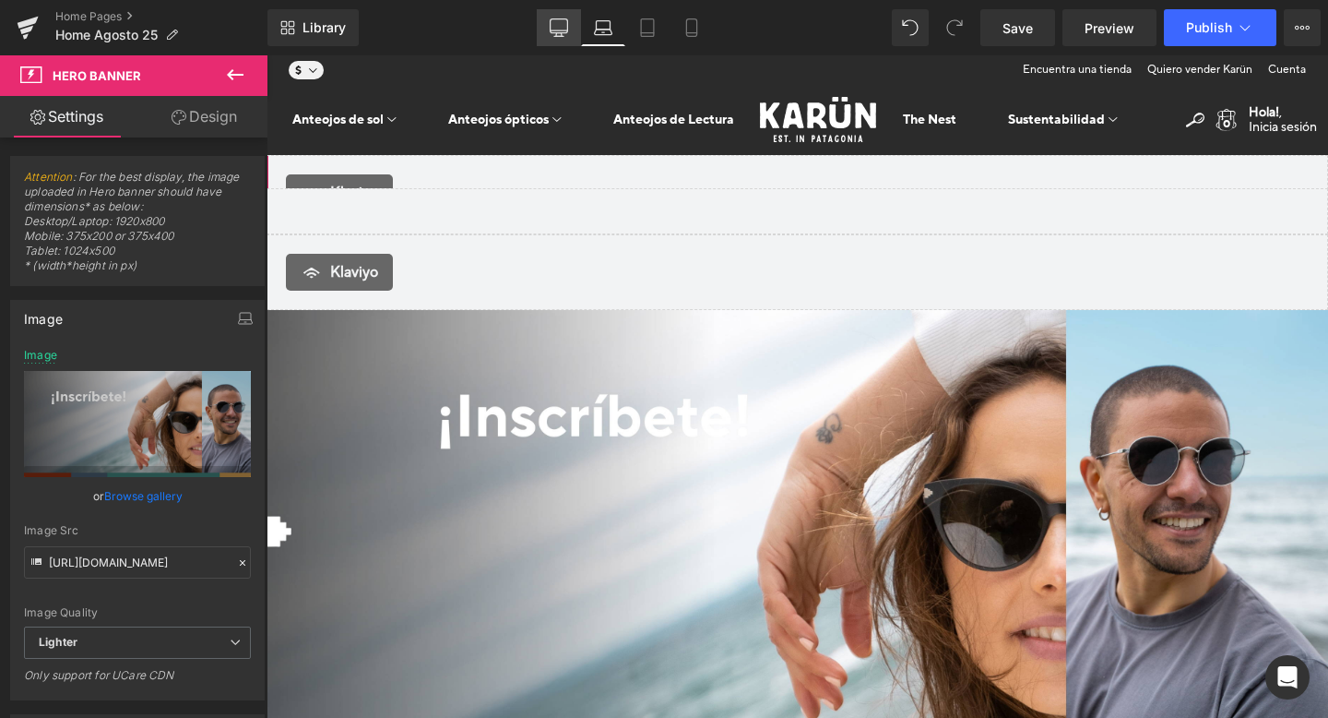
click at [572, 22] on link "Desktop" at bounding box center [559, 27] width 44 height 37
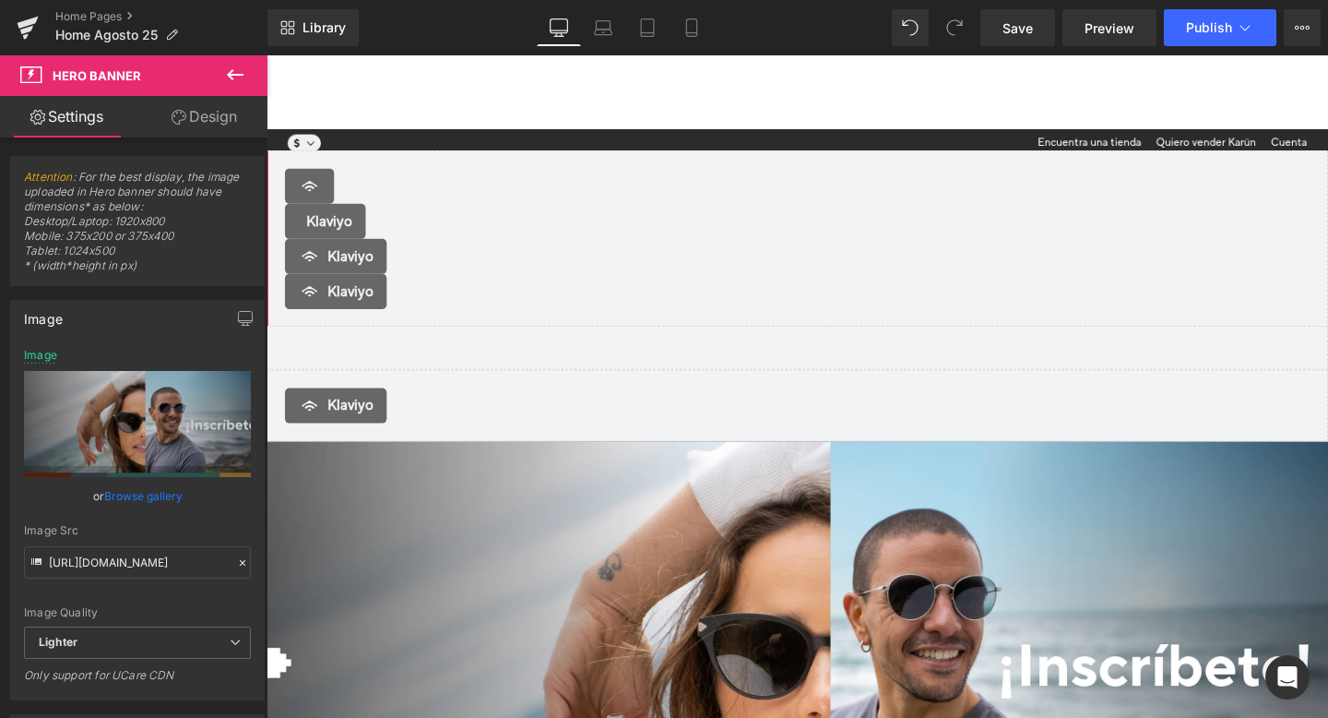
type input "[URL][DOMAIN_NAME]"
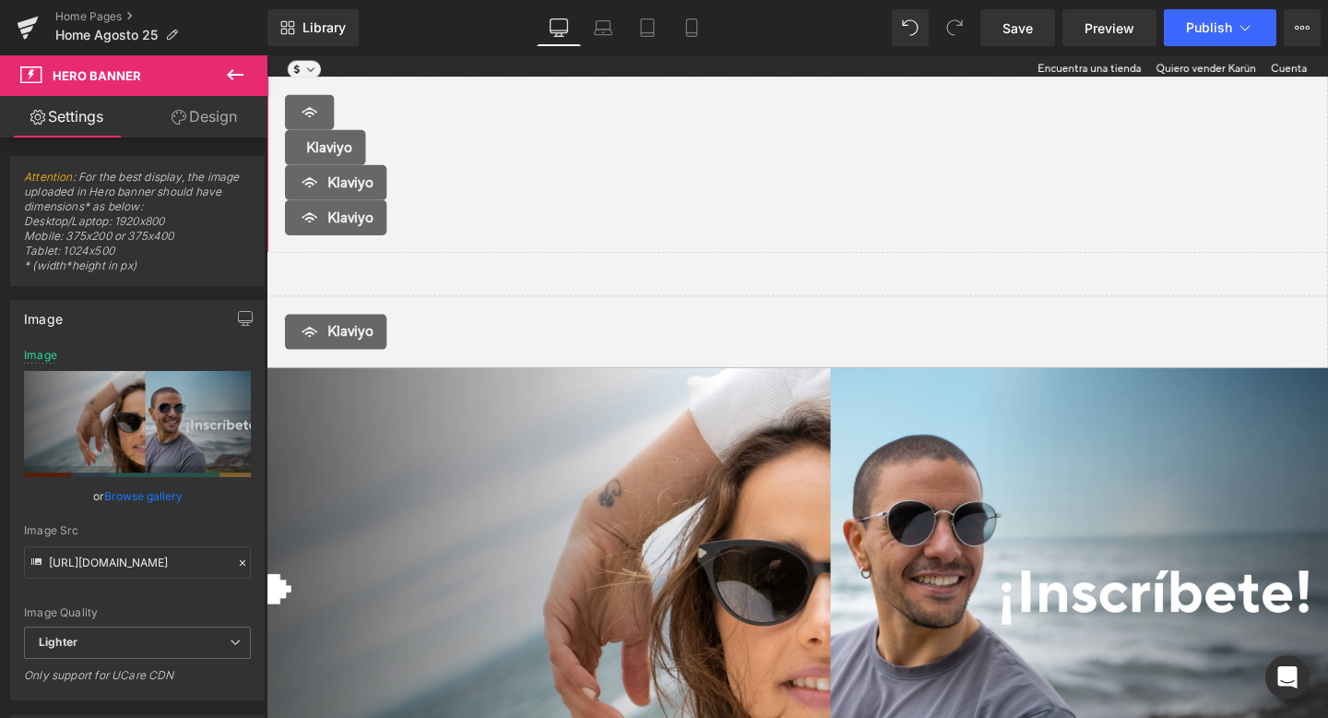
scroll to position [77, 0]
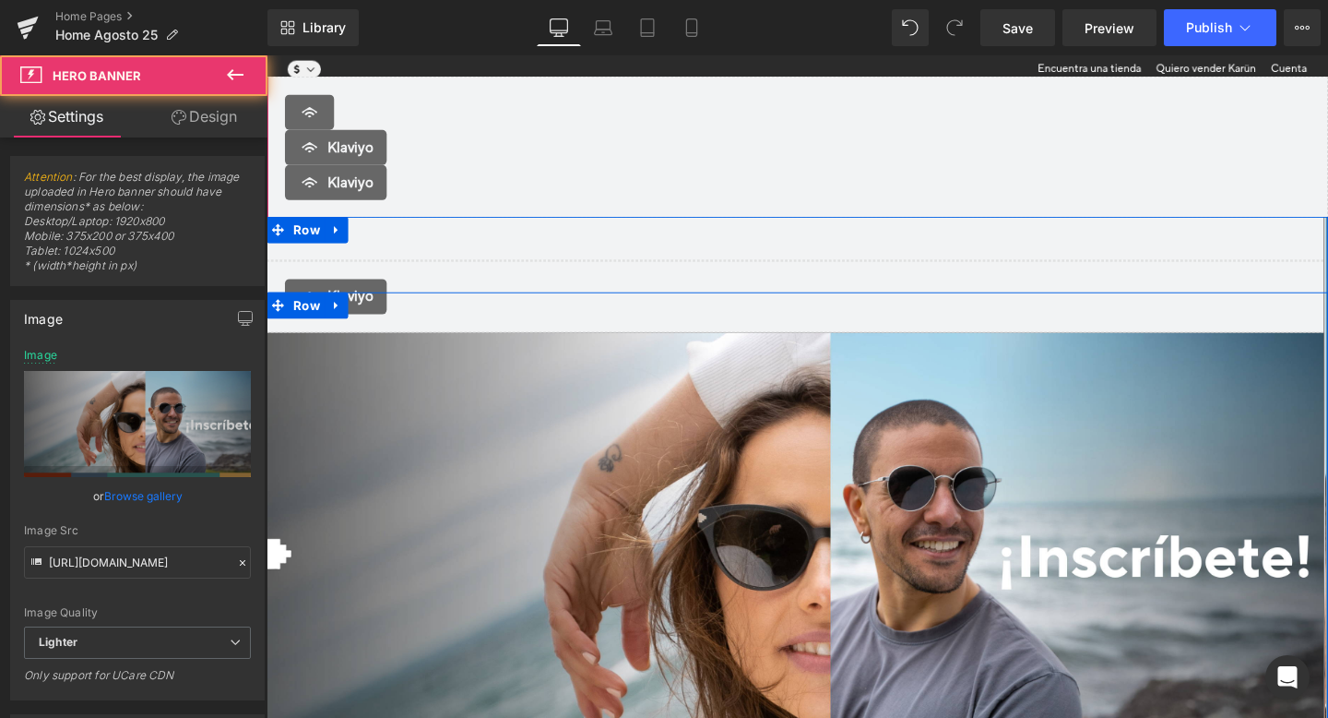
click at [267, 55] on link at bounding box center [267, 55] width 0 height 0
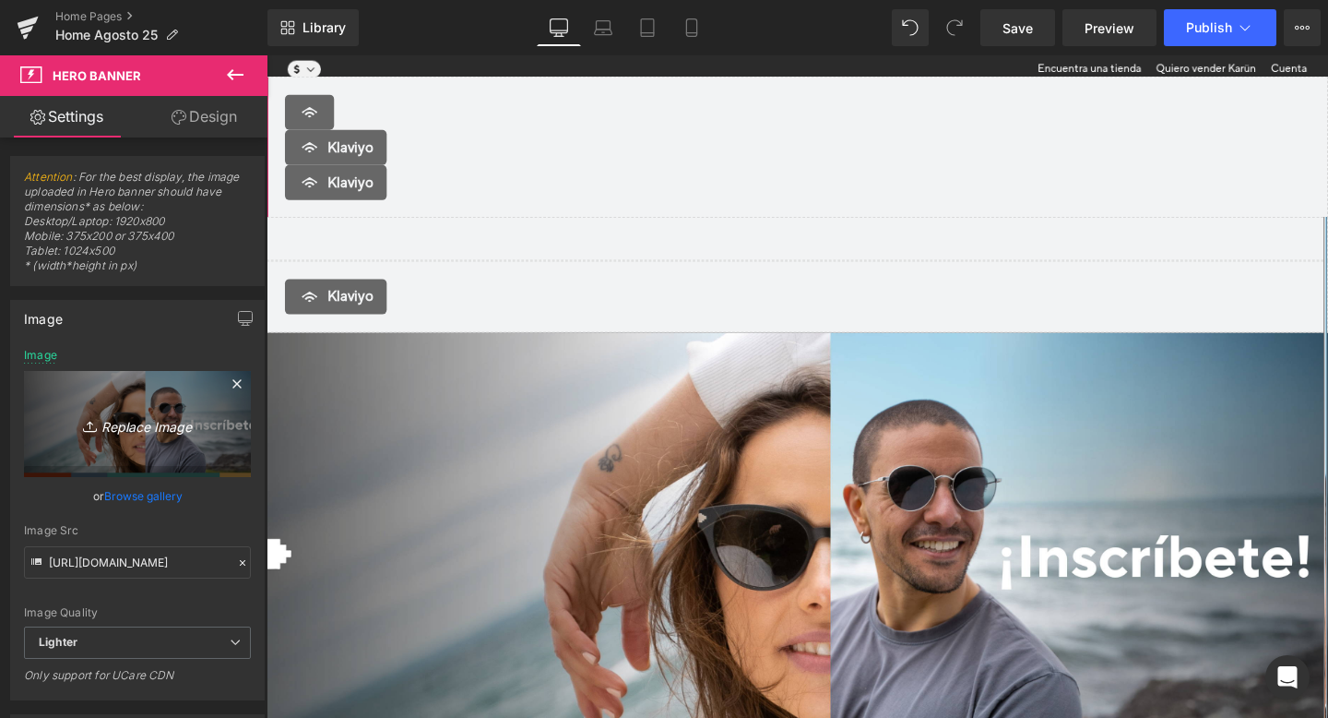
click at [152, 433] on icon "Replace Image" at bounding box center [138, 423] width 148 height 23
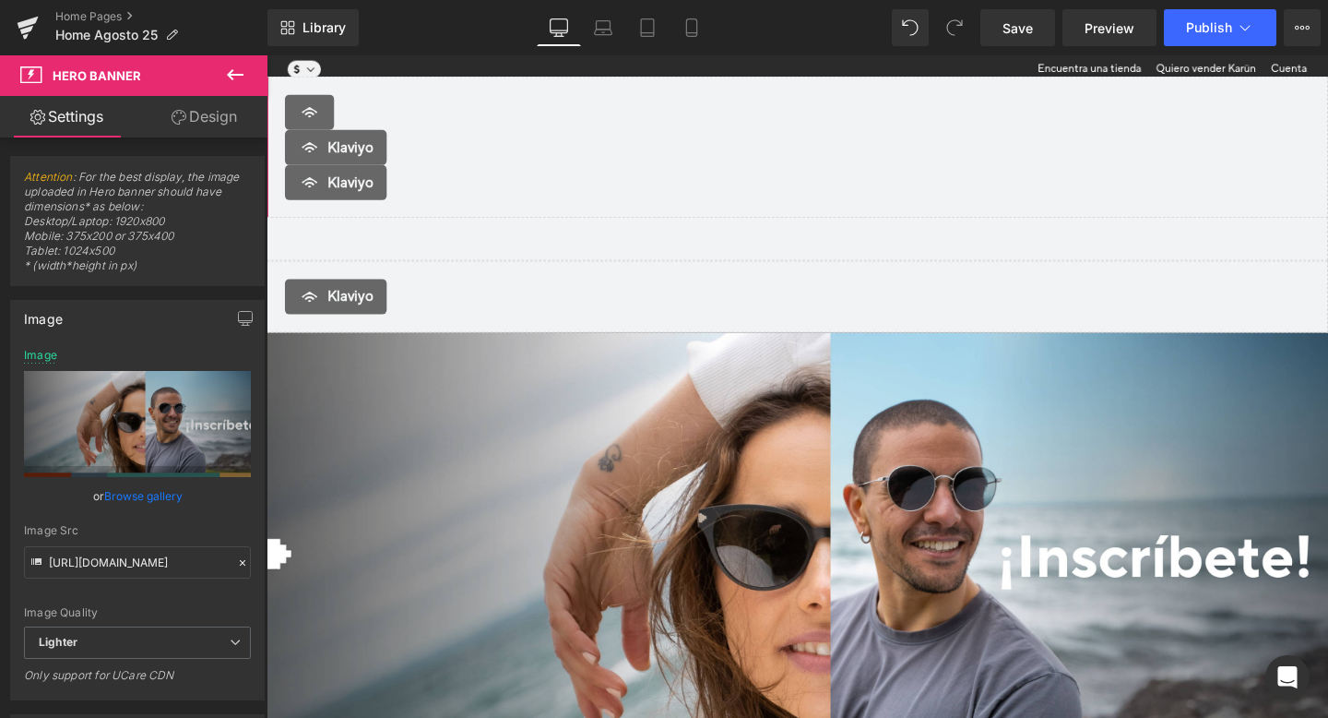
type input "C:\fakepath\Banner_Inscripcion_Mesa de trabajo 1.jpg"
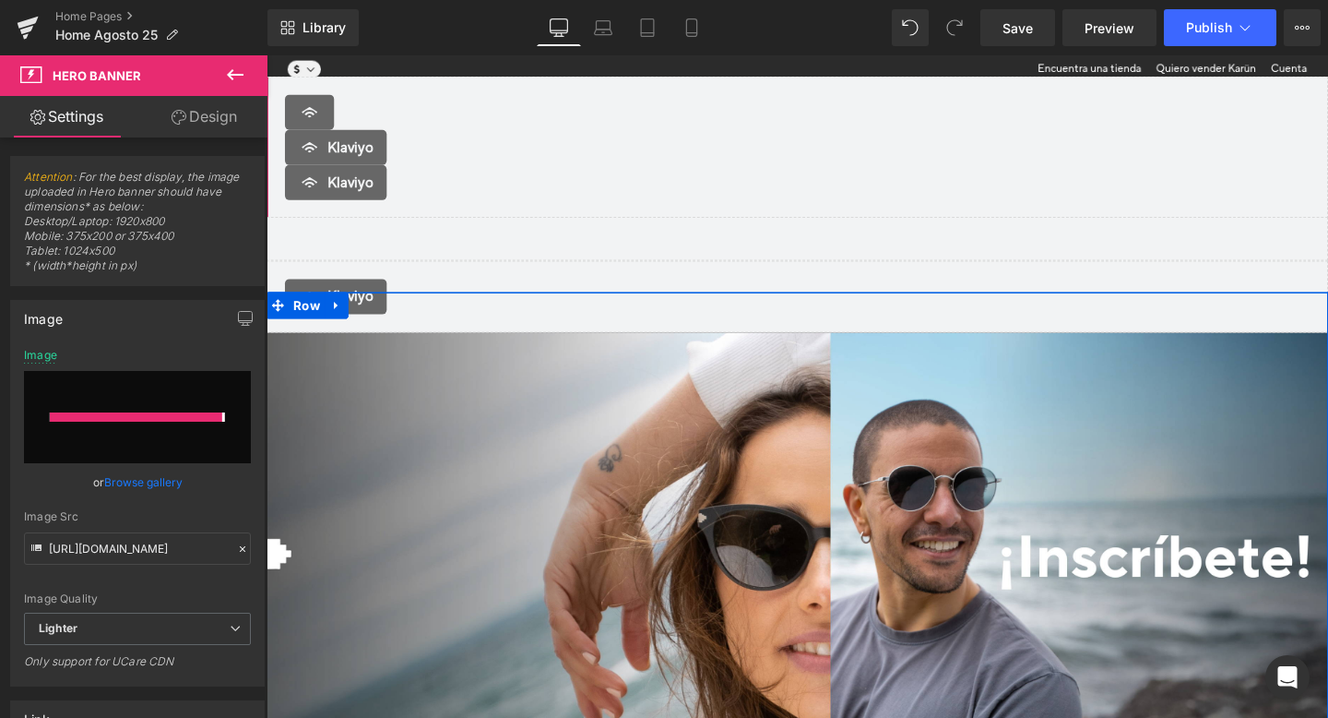
type input "[URL][DOMAIN_NAME]"
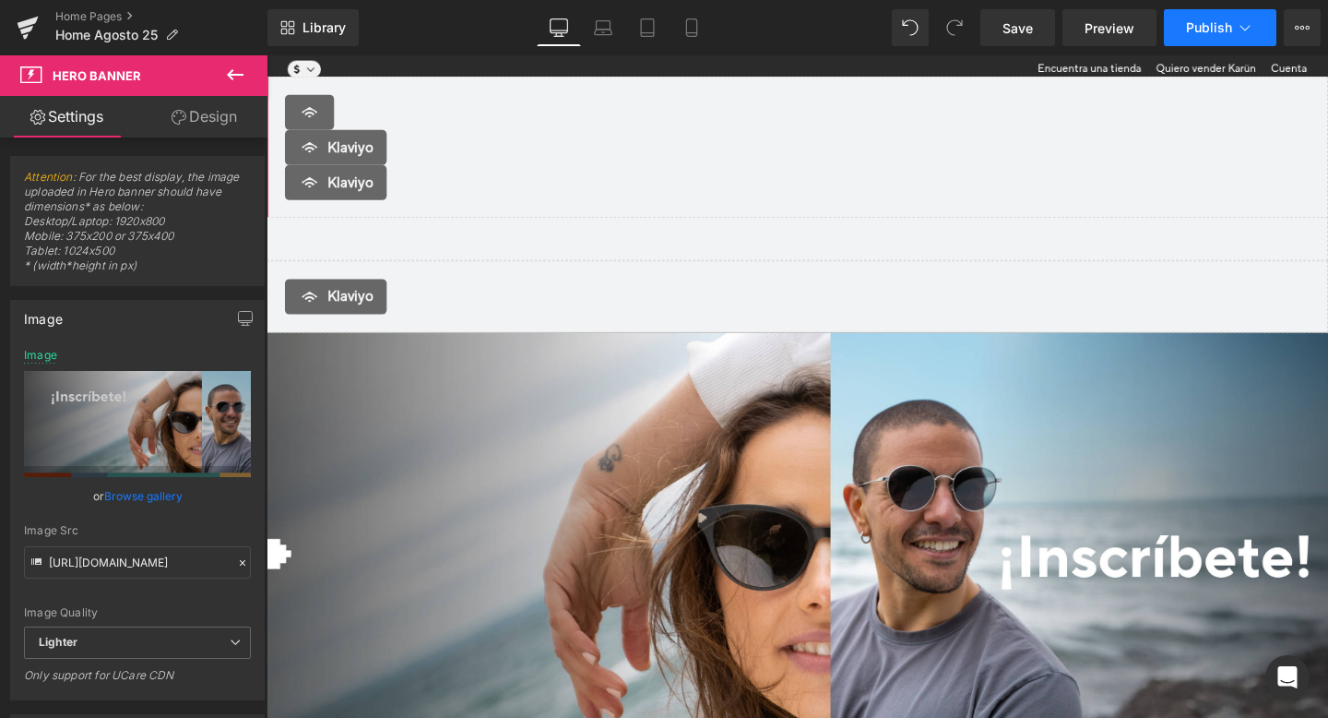
click at [1207, 27] on span "Publish" at bounding box center [1209, 27] width 46 height 15
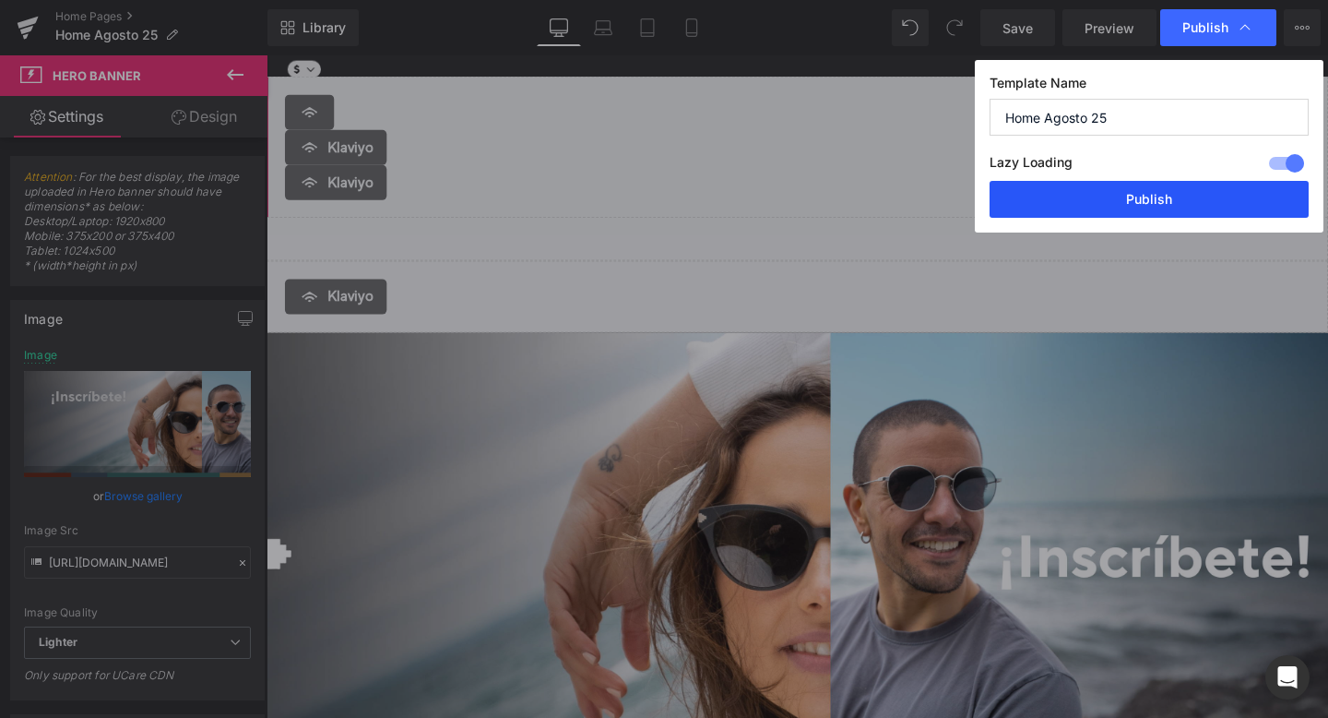
click at [1173, 208] on button "Publish" at bounding box center [1149, 199] width 319 height 37
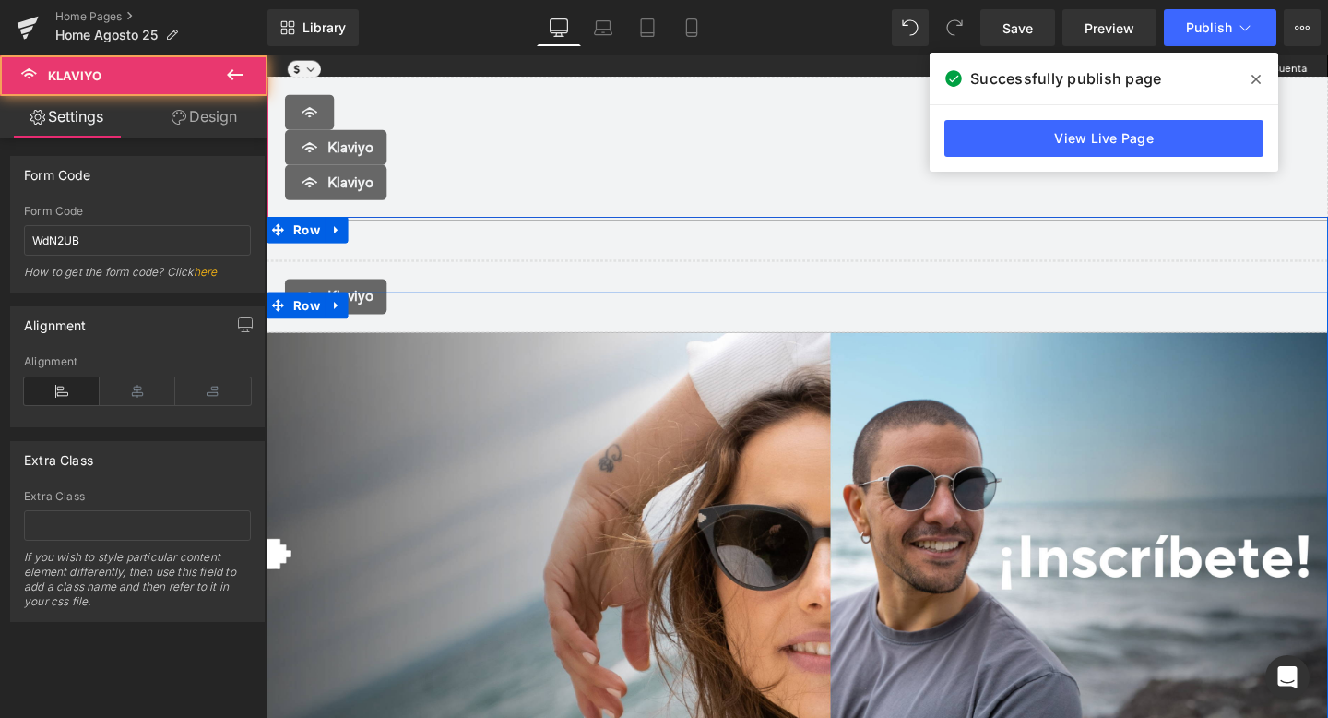
click at [267, 55] on li at bounding box center [267, 55] width 0 height 0
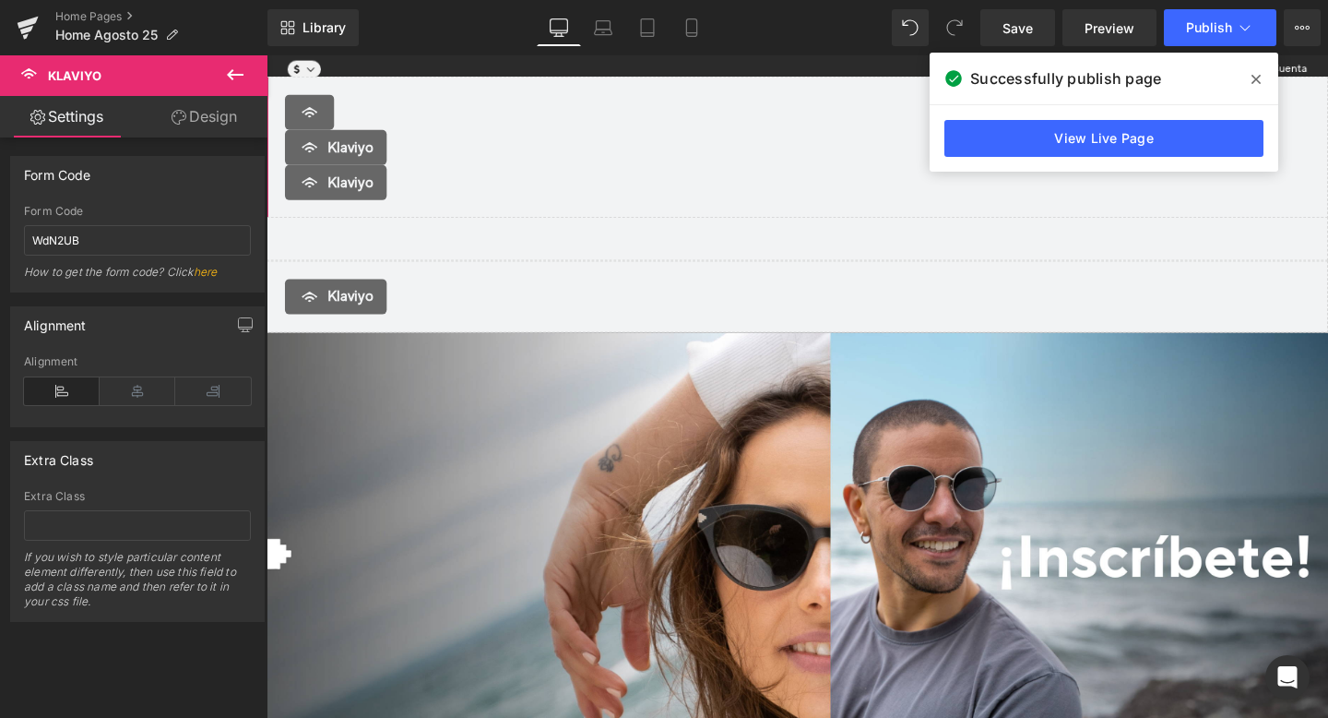
click at [207, 119] on link "Design" at bounding box center [204, 117] width 134 height 42
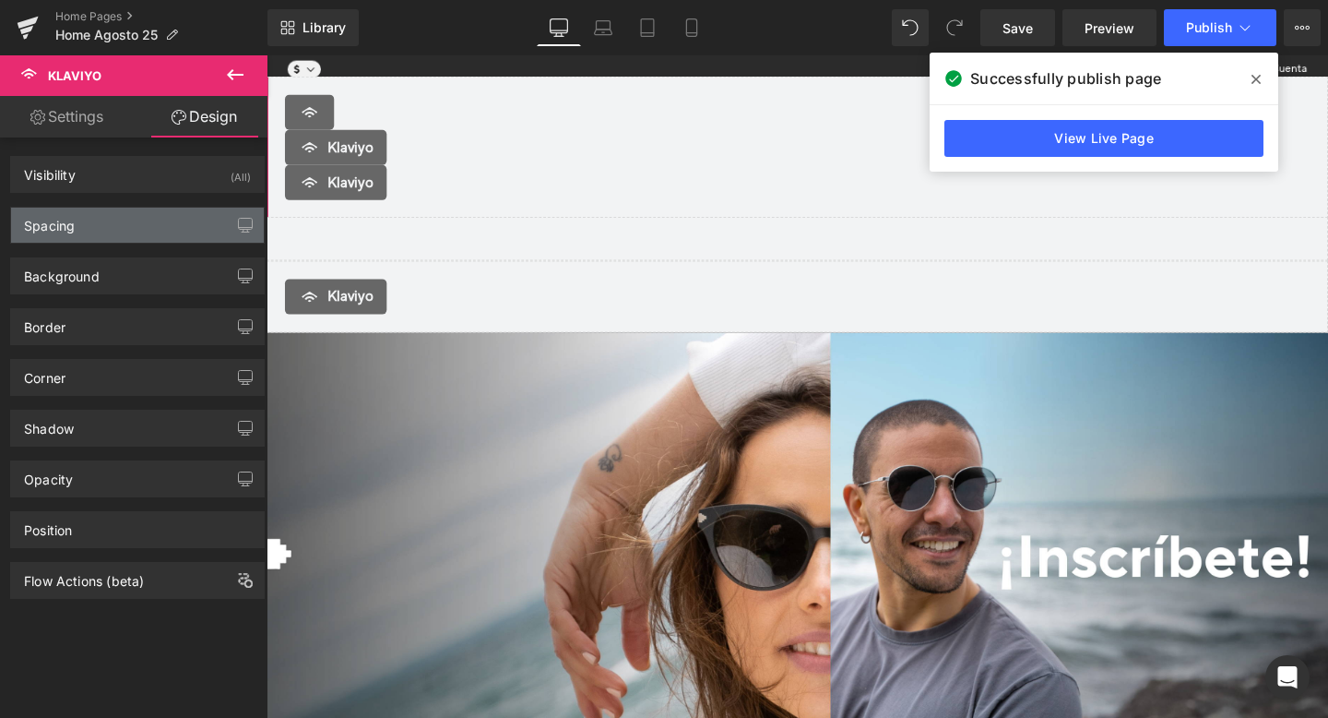
click at [120, 227] on div "Spacing" at bounding box center [137, 225] width 253 height 35
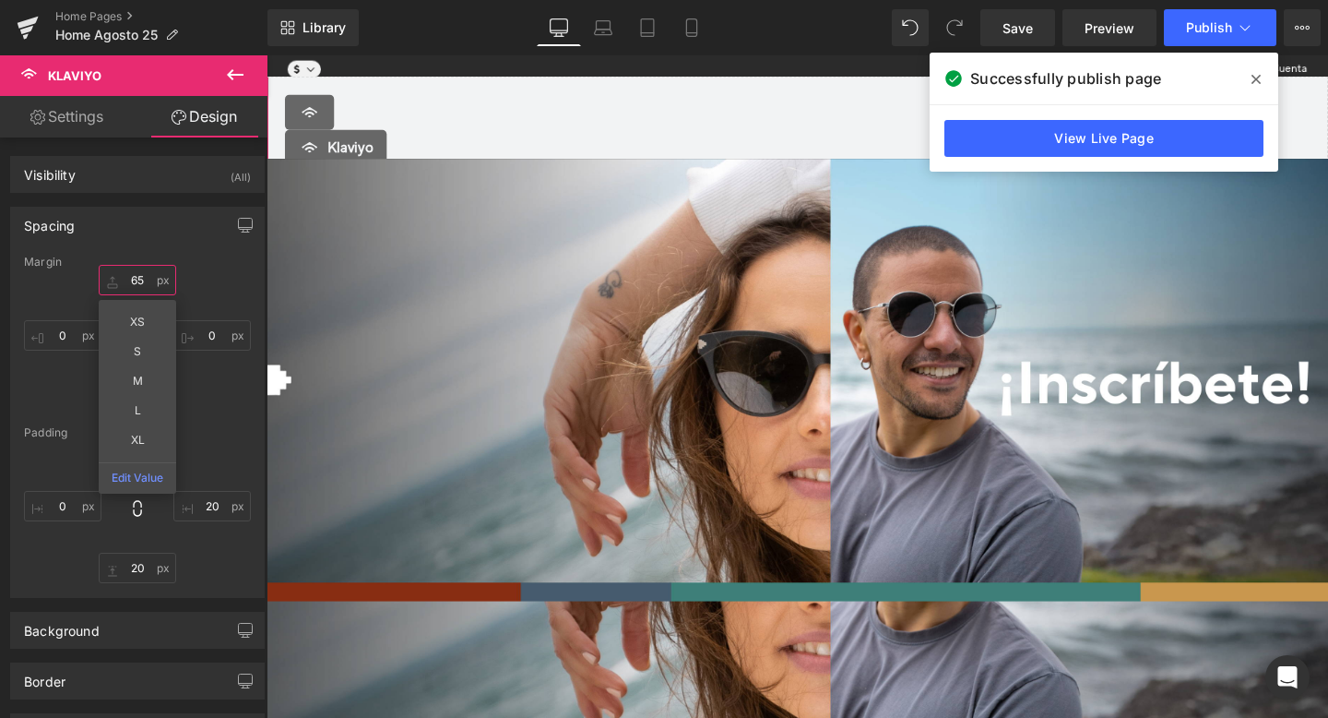
type input "66"
drag, startPoint x: 106, startPoint y: 279, endPoint x: 109, endPoint y: 218, distance: 60.9
click at [109, 218] on div "Spacing [GEOGRAPHIC_DATA] 66px 66 XS S M L XL Edit Value 0px 0 0px 0 0px 0 [GEO…" at bounding box center [137, 402] width 255 height 391
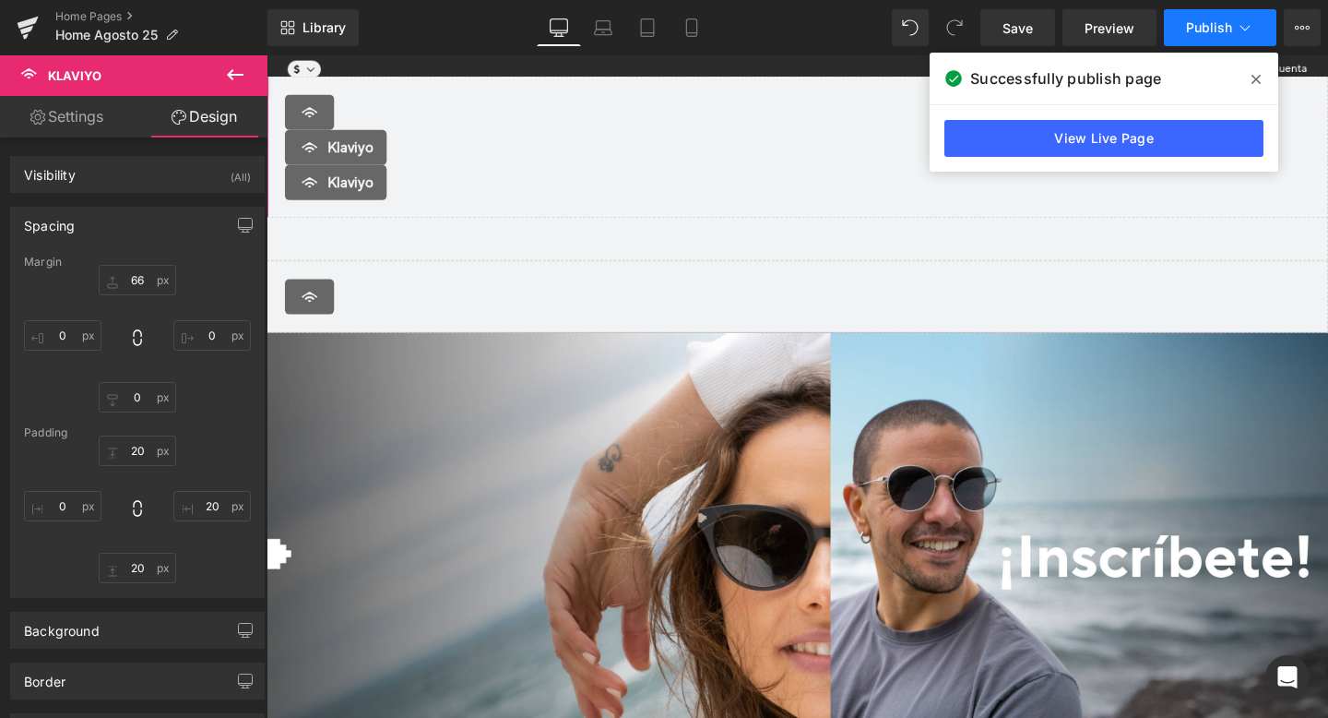
click at [1213, 21] on span "Publish" at bounding box center [1209, 27] width 46 height 15
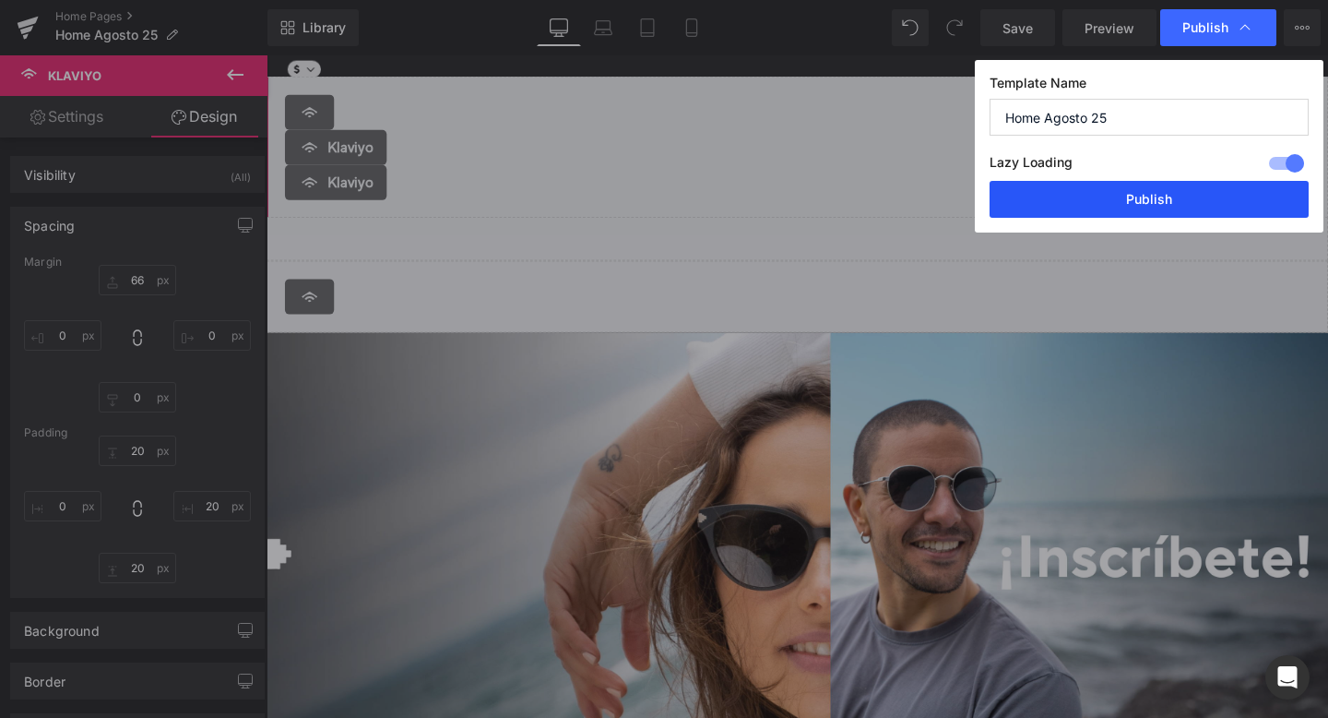
click at [1177, 204] on button "Publish" at bounding box center [1149, 199] width 319 height 37
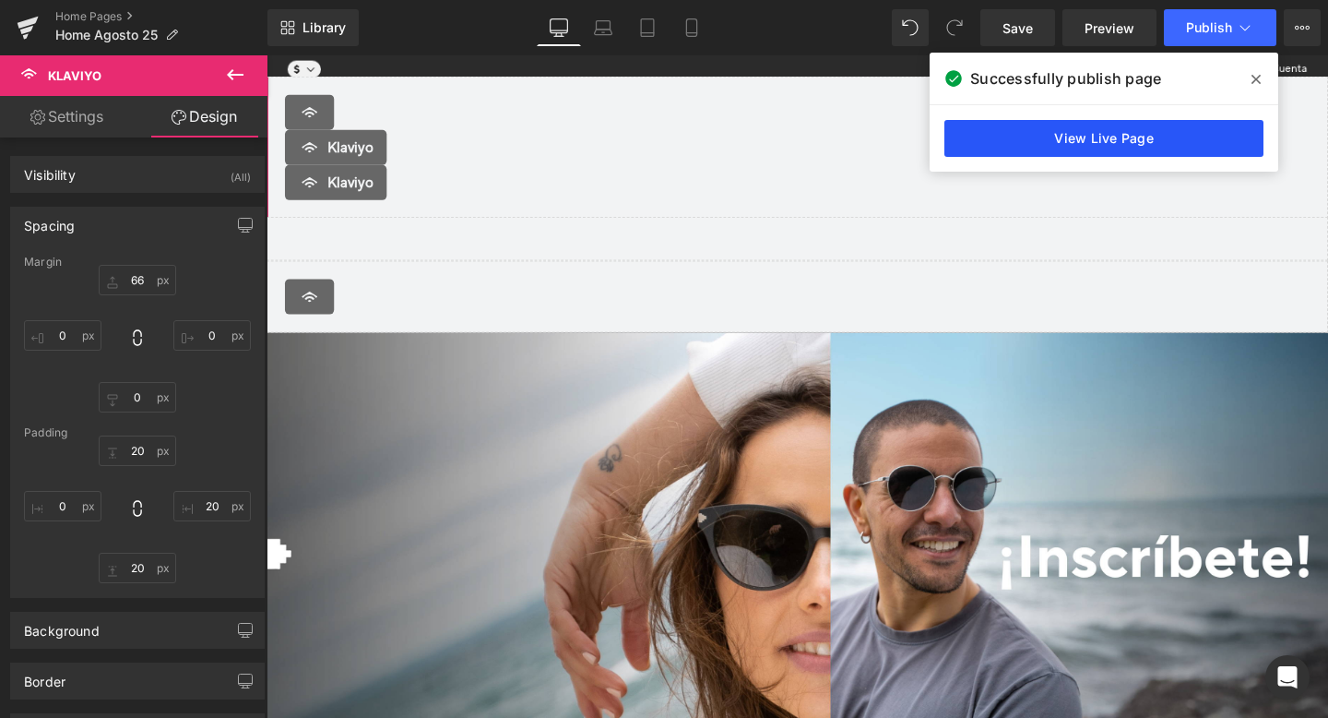
click at [1179, 148] on link "View Live Page" at bounding box center [1104, 138] width 319 height 37
